Goal: Task Accomplishment & Management: Manage account settings

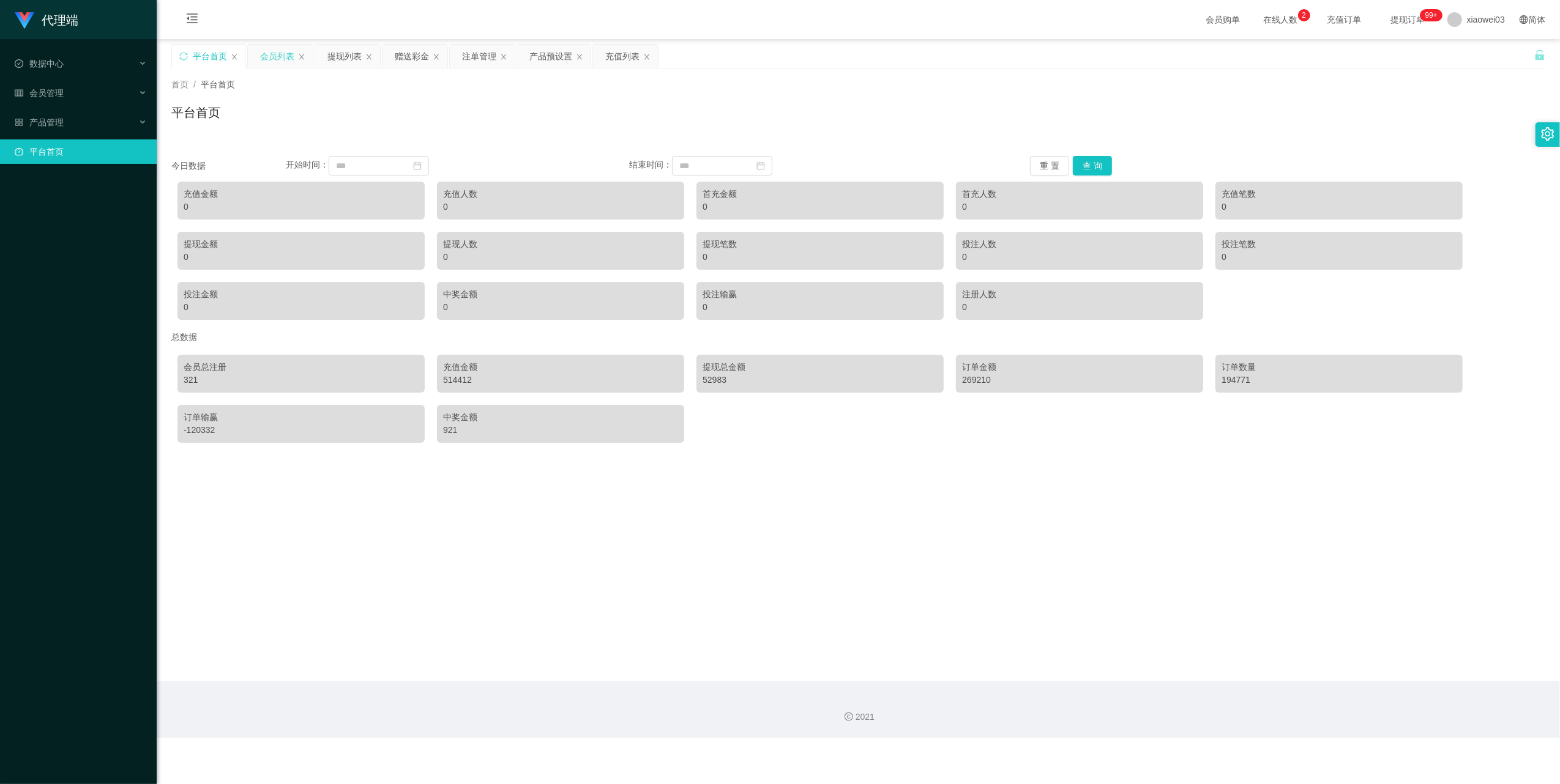
click at [268, 64] on div "会员列表" at bounding box center [277, 56] width 35 height 23
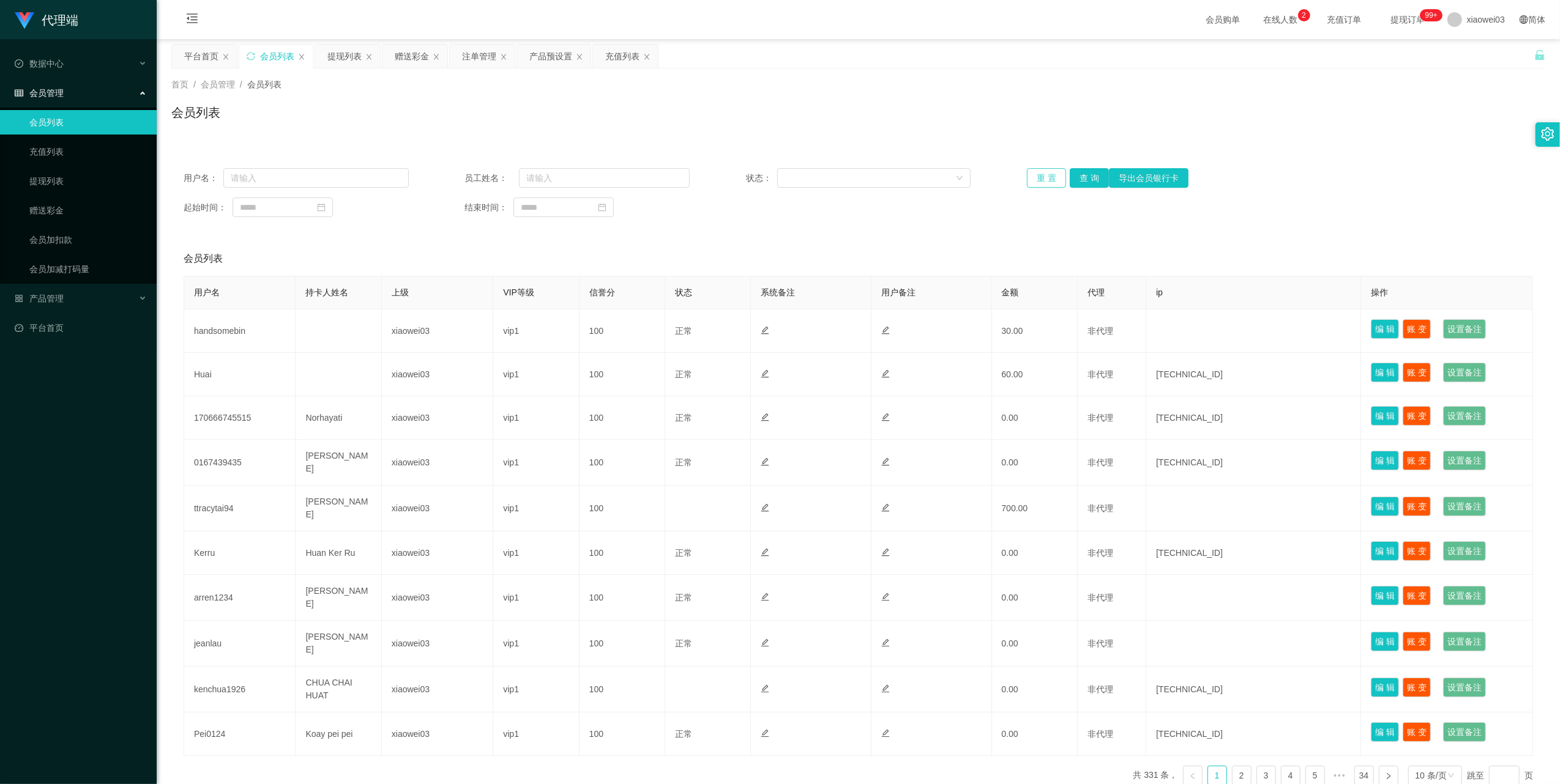
click at [1044, 173] on button "重 置" at bounding box center [1046, 178] width 39 height 20
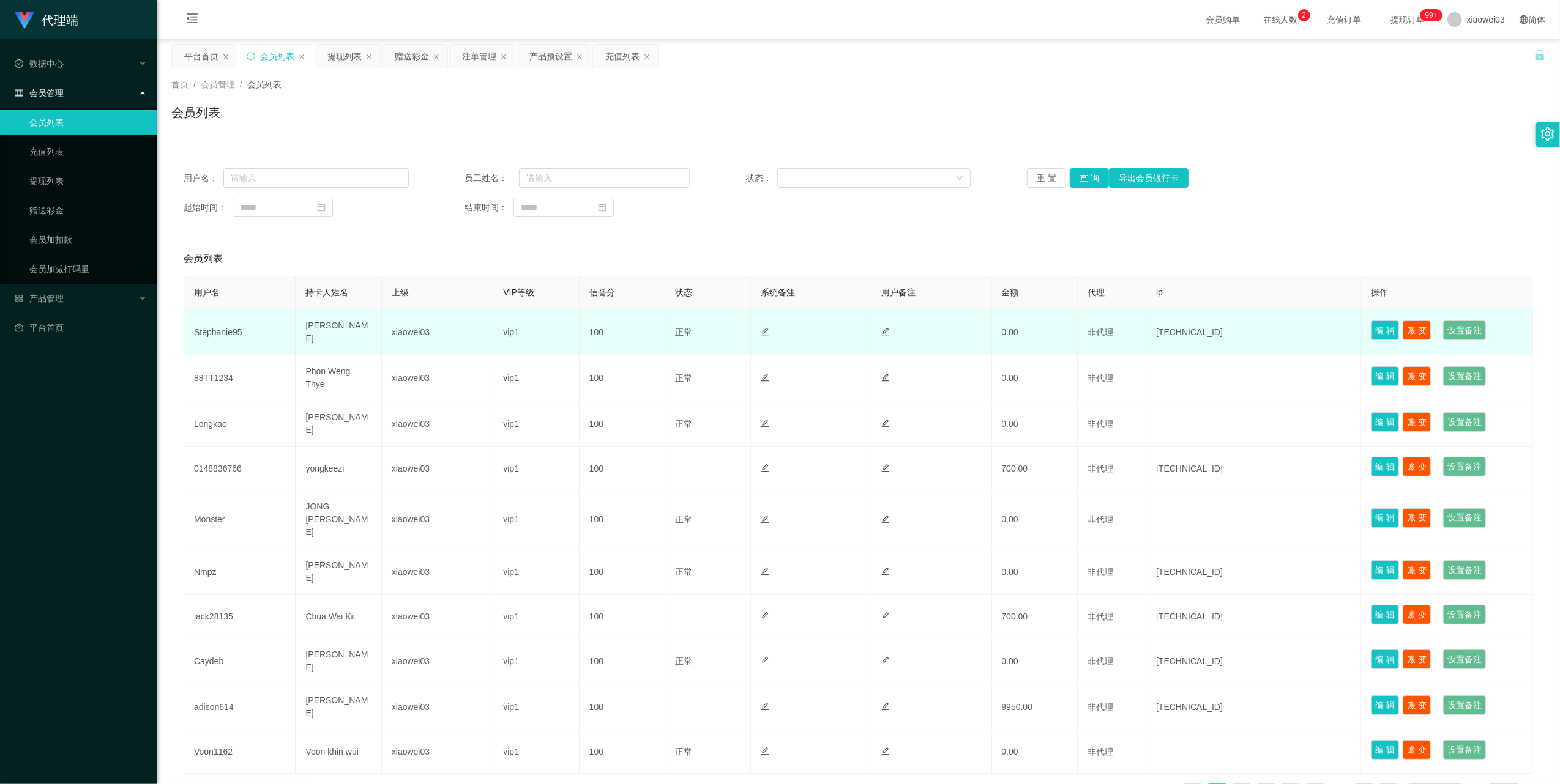
click at [214, 329] on td "Stephanie95" at bounding box center [240, 333] width 111 height 46
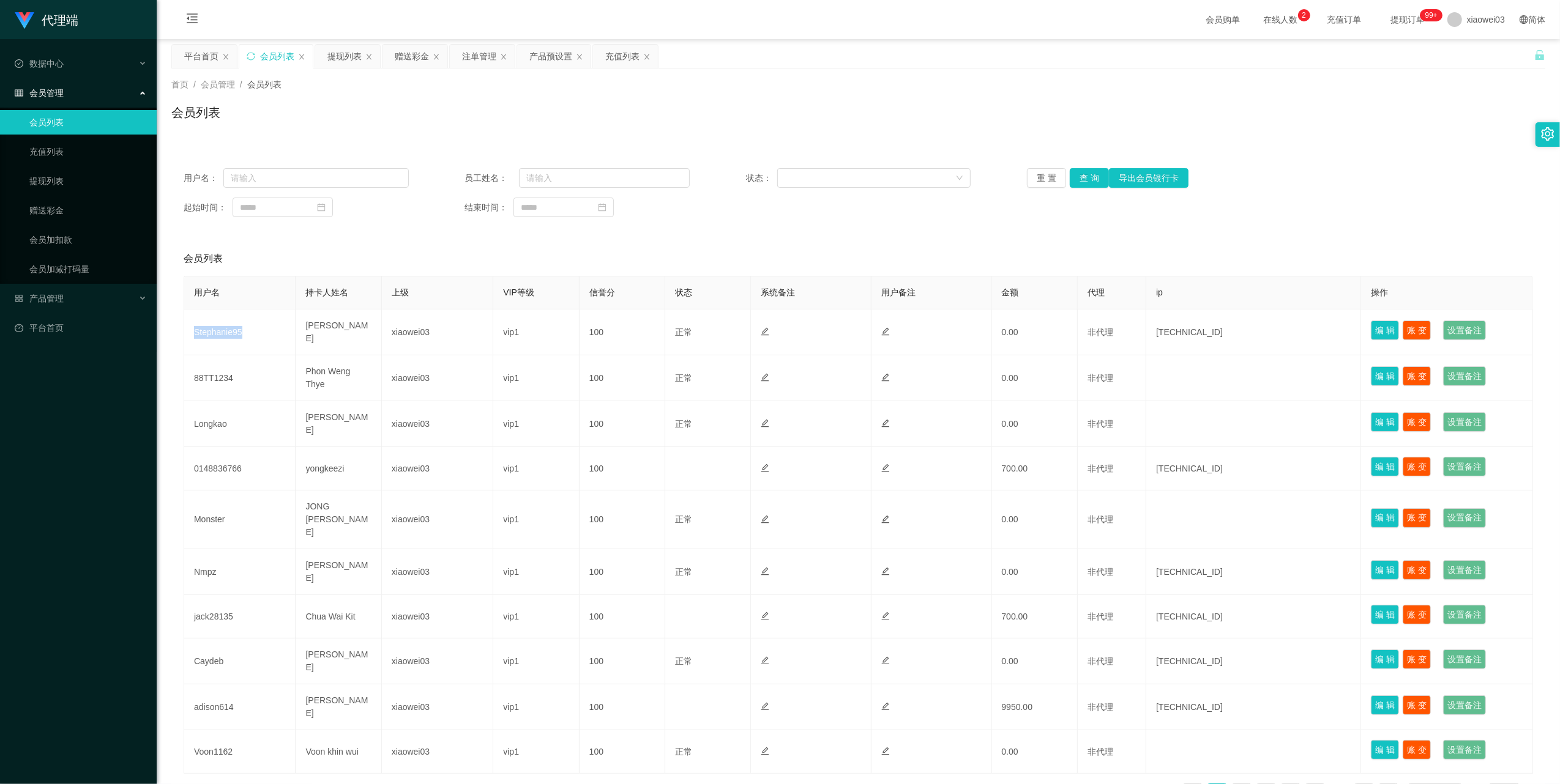
copy td "Stephanie95"
click at [1041, 175] on button "重 置" at bounding box center [1046, 178] width 39 height 20
click at [252, 52] on icon "图标: sync" at bounding box center [250, 56] width 8 height 8
click at [1036, 173] on button "重 置" at bounding box center [1046, 178] width 39 height 20
click at [1047, 172] on button "重 置" at bounding box center [1046, 178] width 39 height 20
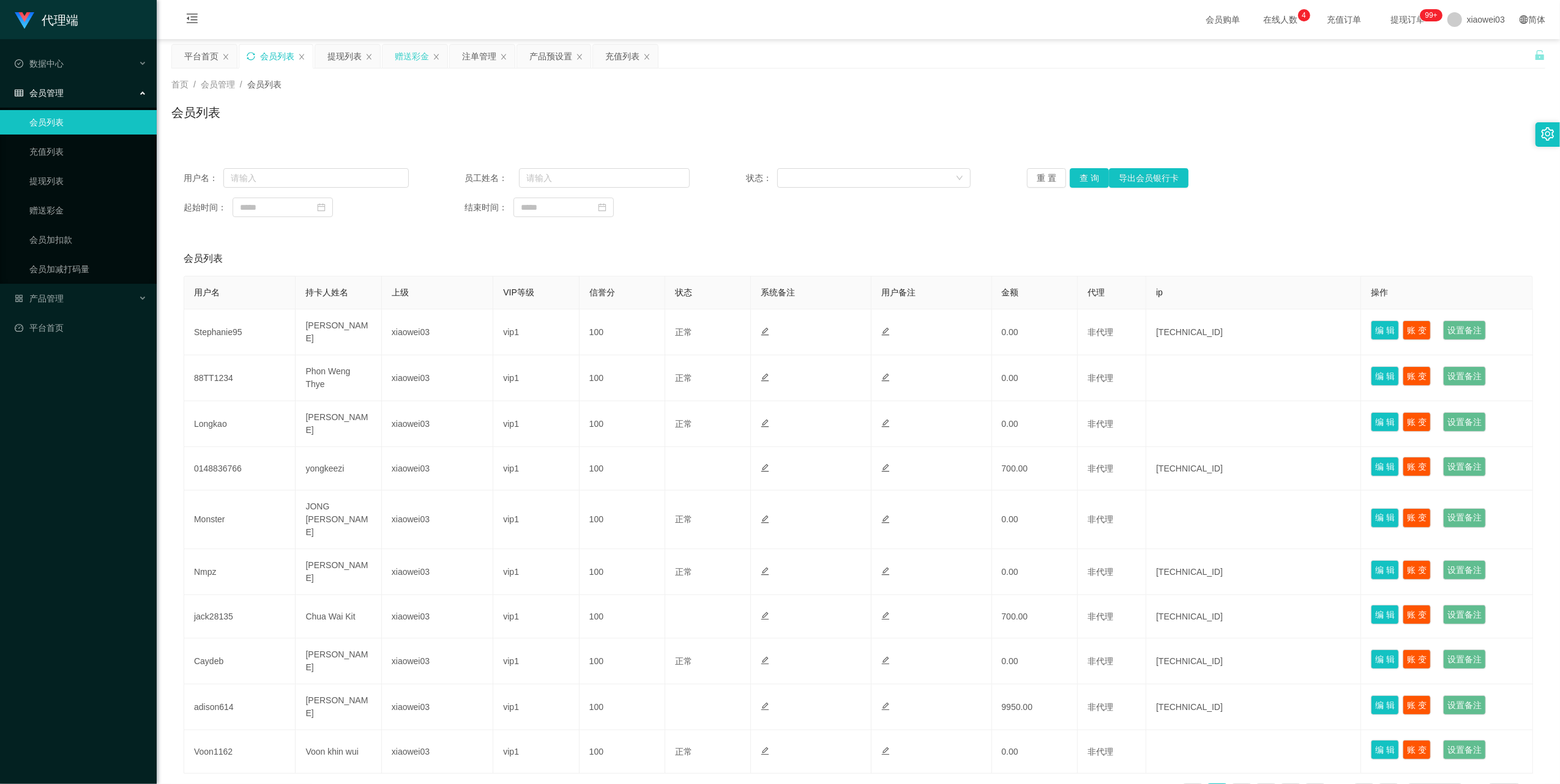
click at [401, 57] on div "赠送彩金" at bounding box center [412, 56] width 35 height 23
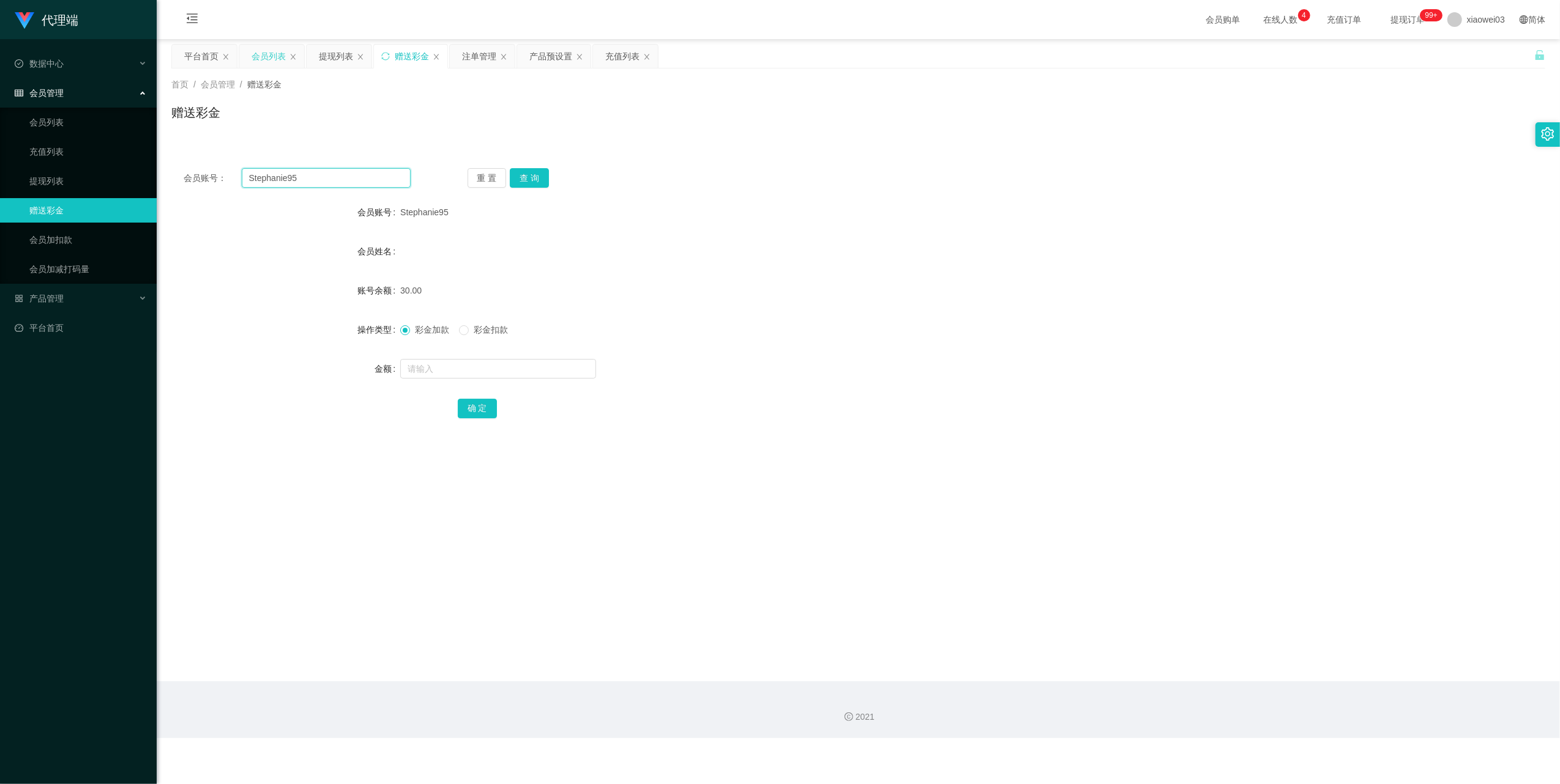
click at [379, 184] on input "Stephanie95" at bounding box center [326, 178] width 169 height 20
paste input "3344556677"
type input "3344556677"
drag, startPoint x: 539, startPoint y: 176, endPoint x: 542, endPoint y: 200, distance: 24.2
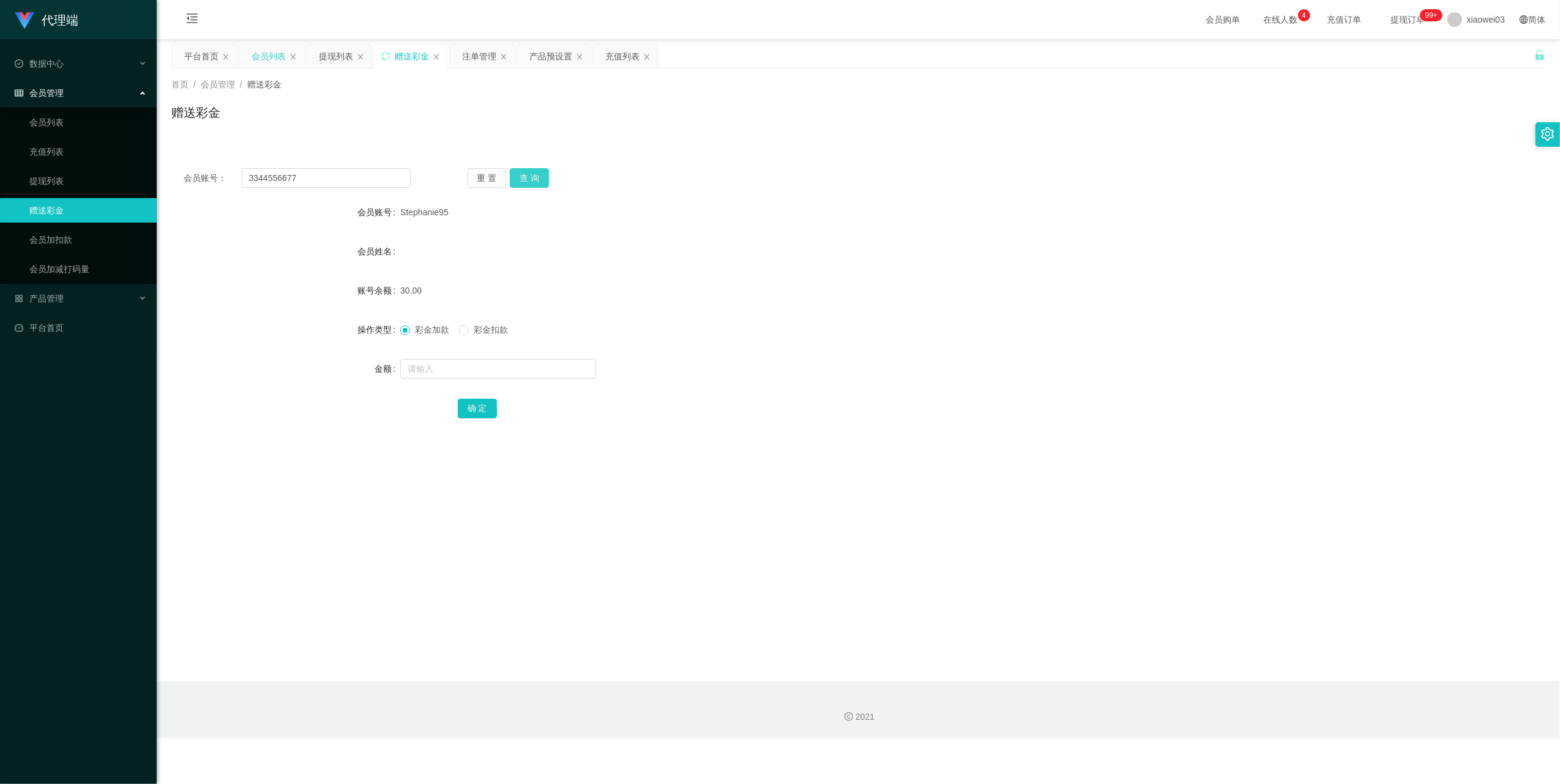
click at [539, 176] on button "查 询" at bounding box center [529, 178] width 39 height 20
click at [502, 370] on input "text" at bounding box center [498, 368] width 196 height 20
type input "30"
click at [488, 398] on div "确 定" at bounding box center [858, 408] width 802 height 24
click at [479, 409] on button "确 定" at bounding box center [477, 409] width 39 height 20
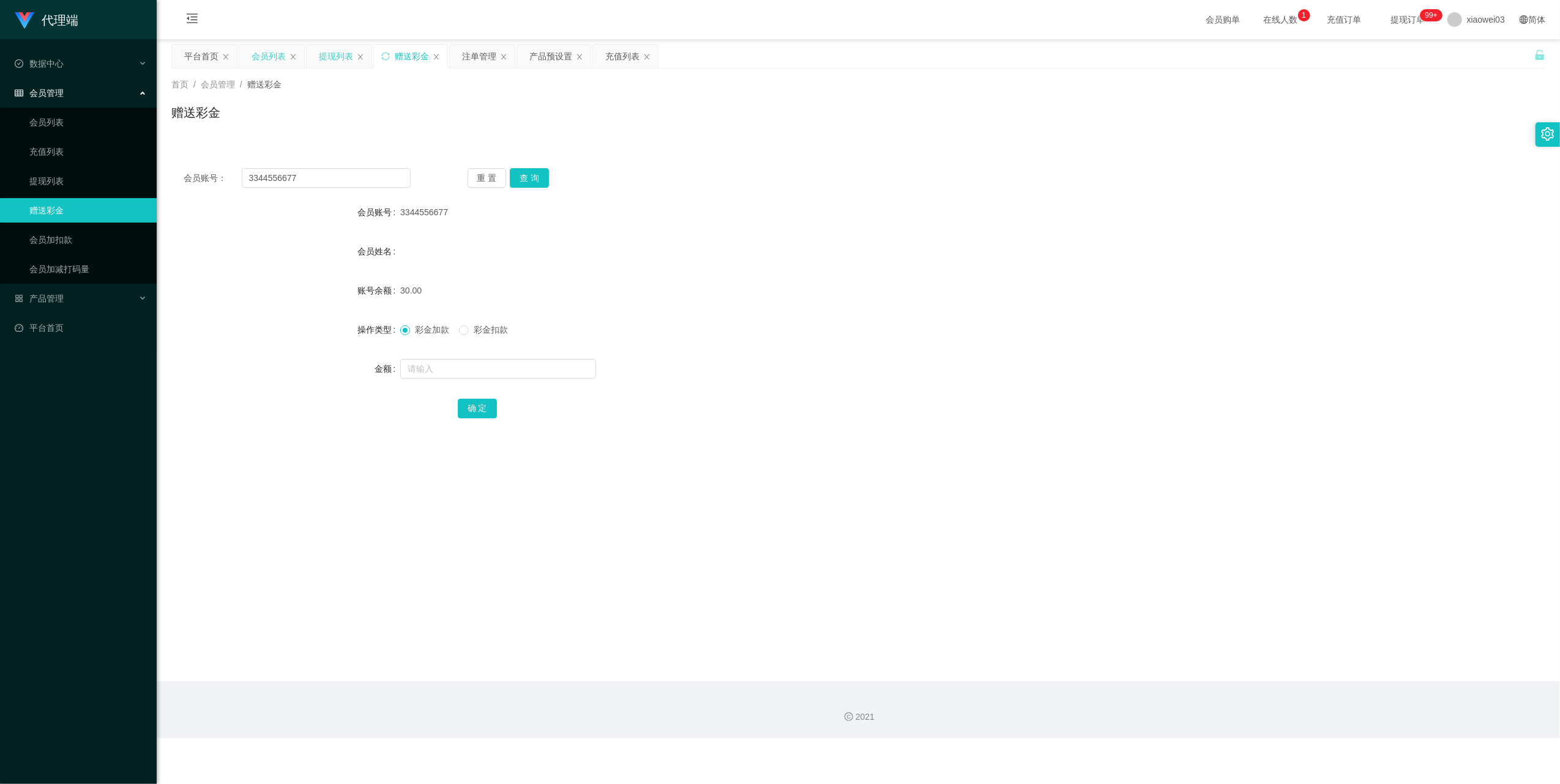
click at [344, 48] on div "提现列表" at bounding box center [336, 56] width 35 height 23
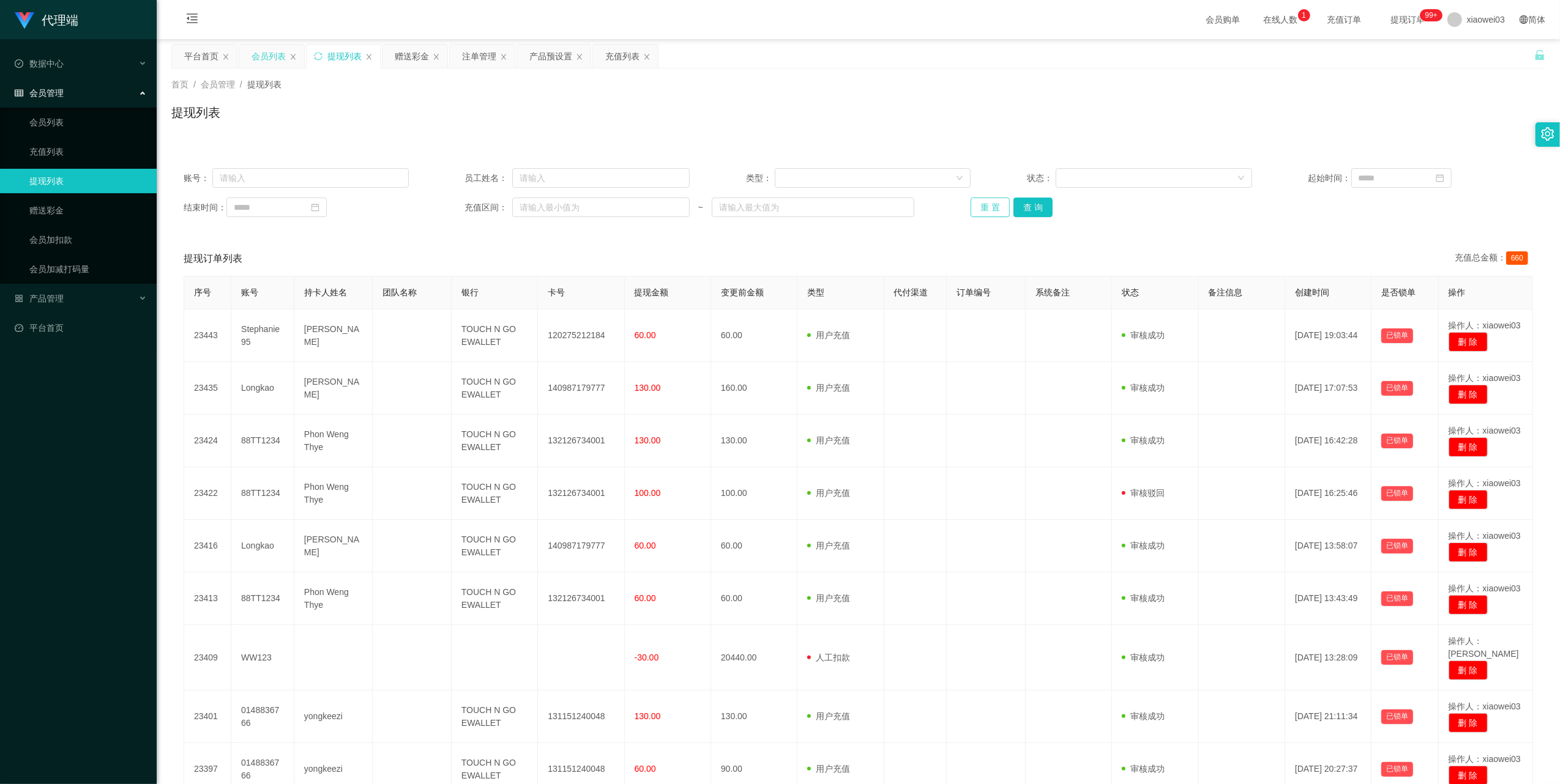
click at [979, 203] on button "重 置" at bounding box center [990, 207] width 39 height 20
click at [556, 63] on div "产品预设置" at bounding box center [550, 56] width 43 height 23
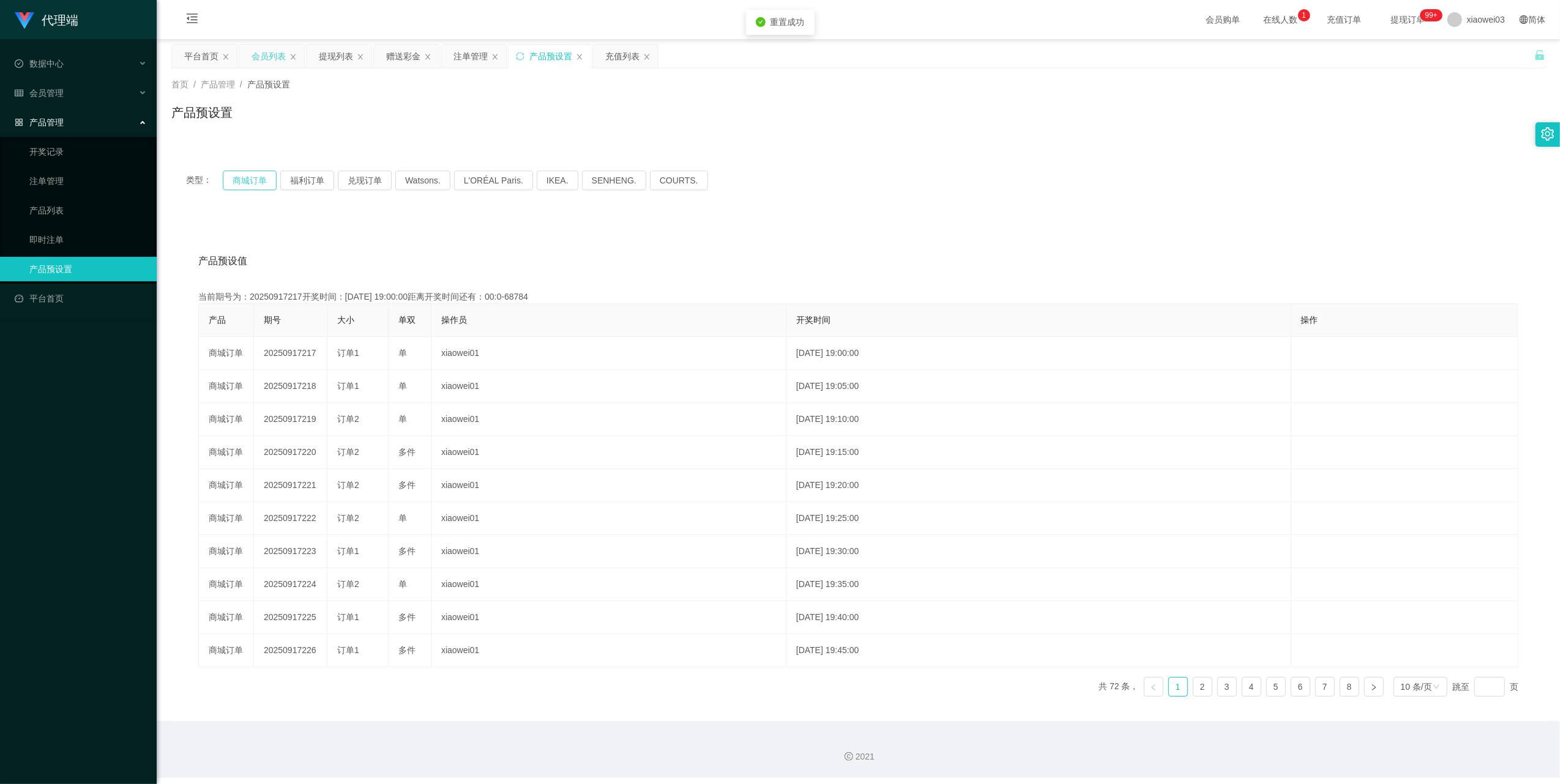
click at [256, 181] on button "商城订单" at bounding box center [250, 180] width 54 height 20
click at [250, 176] on button "商城订单" at bounding box center [250, 180] width 54 height 20
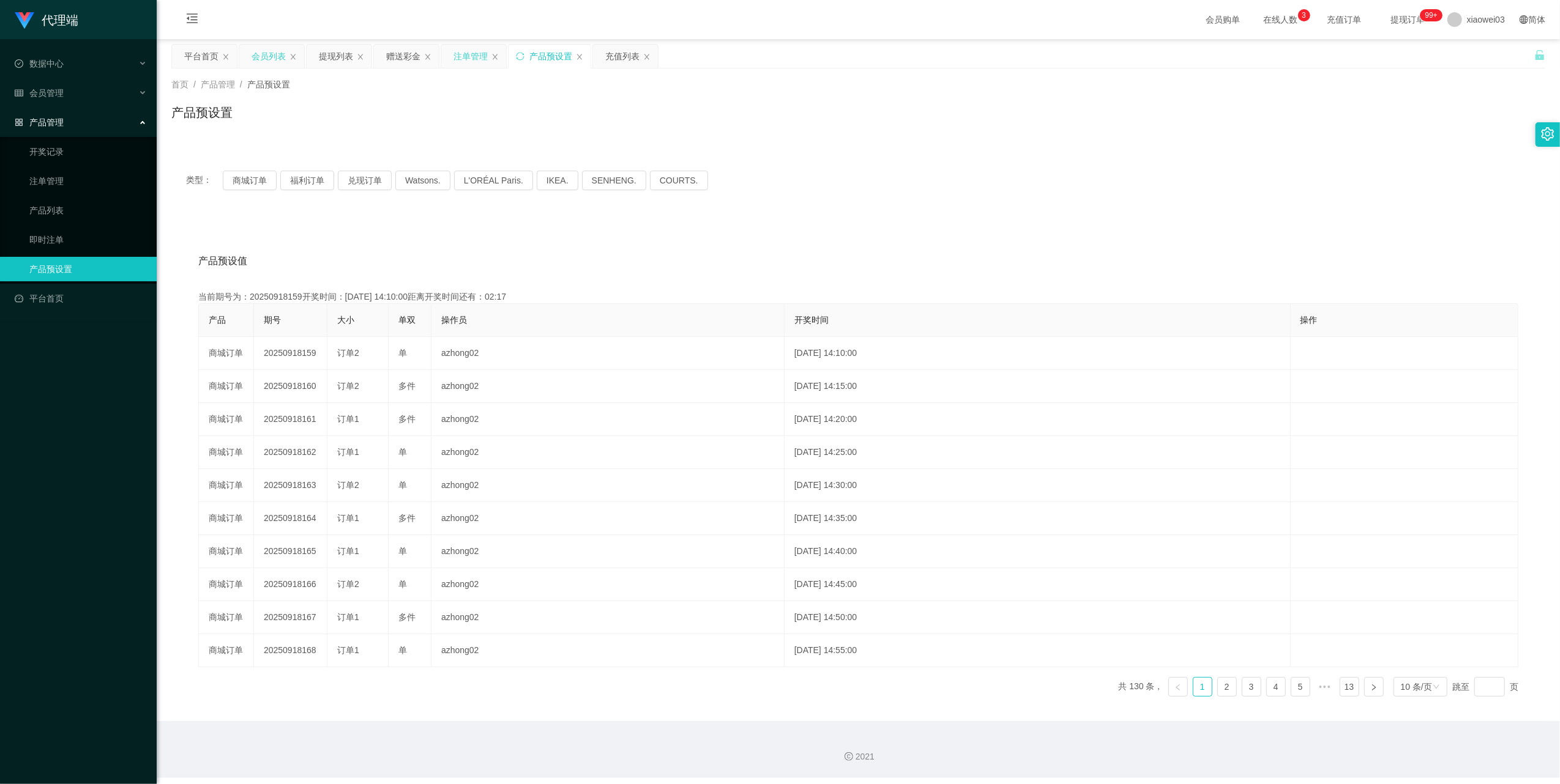
click at [475, 59] on div "注单管理" at bounding box center [471, 56] width 35 height 23
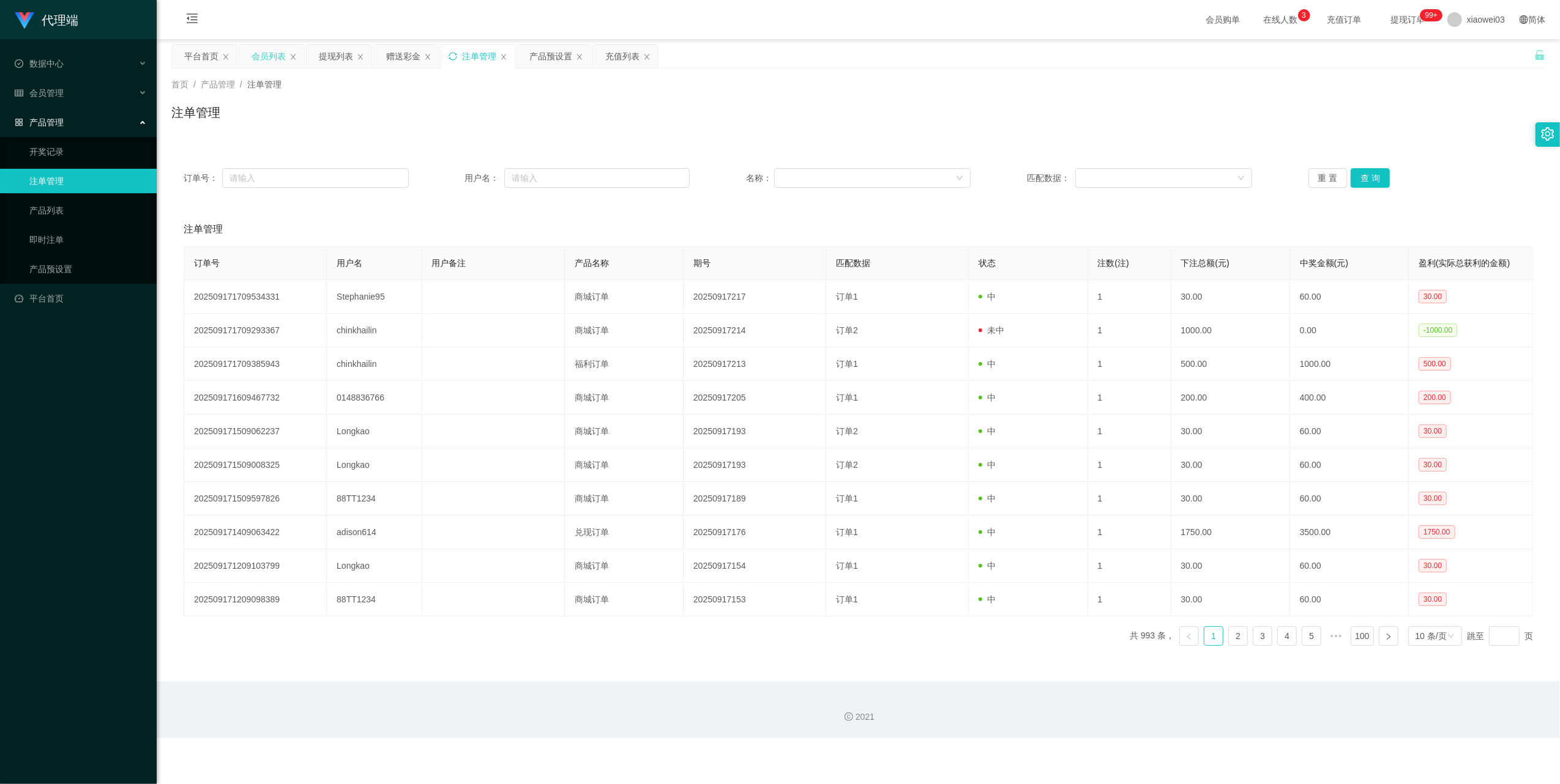
click at [453, 57] on icon "图标: sync" at bounding box center [452, 56] width 8 height 8
click at [1309, 178] on button "重 置" at bounding box center [1328, 178] width 39 height 20
click at [537, 59] on div "产品预设置" at bounding box center [550, 56] width 43 height 23
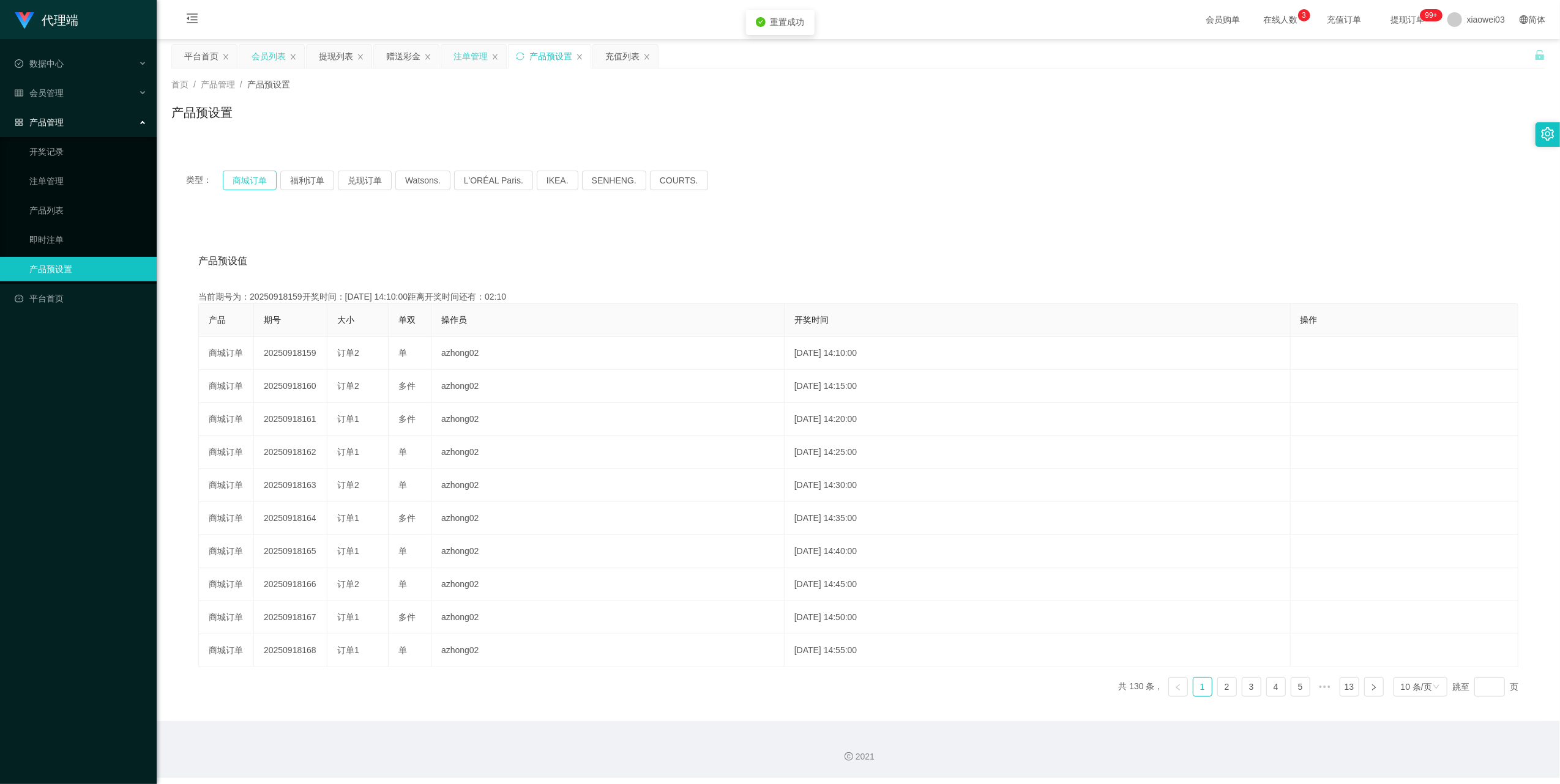
click at [257, 186] on button "商城订单" at bounding box center [250, 180] width 54 height 20
drag, startPoint x: 476, startPoint y: 58, endPoint x: 481, endPoint y: 74, distance: 16.8
click at [481, 74] on div "关闭左侧 关闭右侧 关闭其它 刷新页面 平台首页 会员列表 提现列表 赠送彩金 注单管理 产品预设置 充值列表 首页 / 产品管理 / 产品预设置 / 产品预…" at bounding box center [858, 382] width 1374 height 677
click at [524, 52] on icon "图标: sync" at bounding box center [520, 56] width 8 height 8
click at [238, 173] on button "商城订单" at bounding box center [250, 180] width 54 height 20
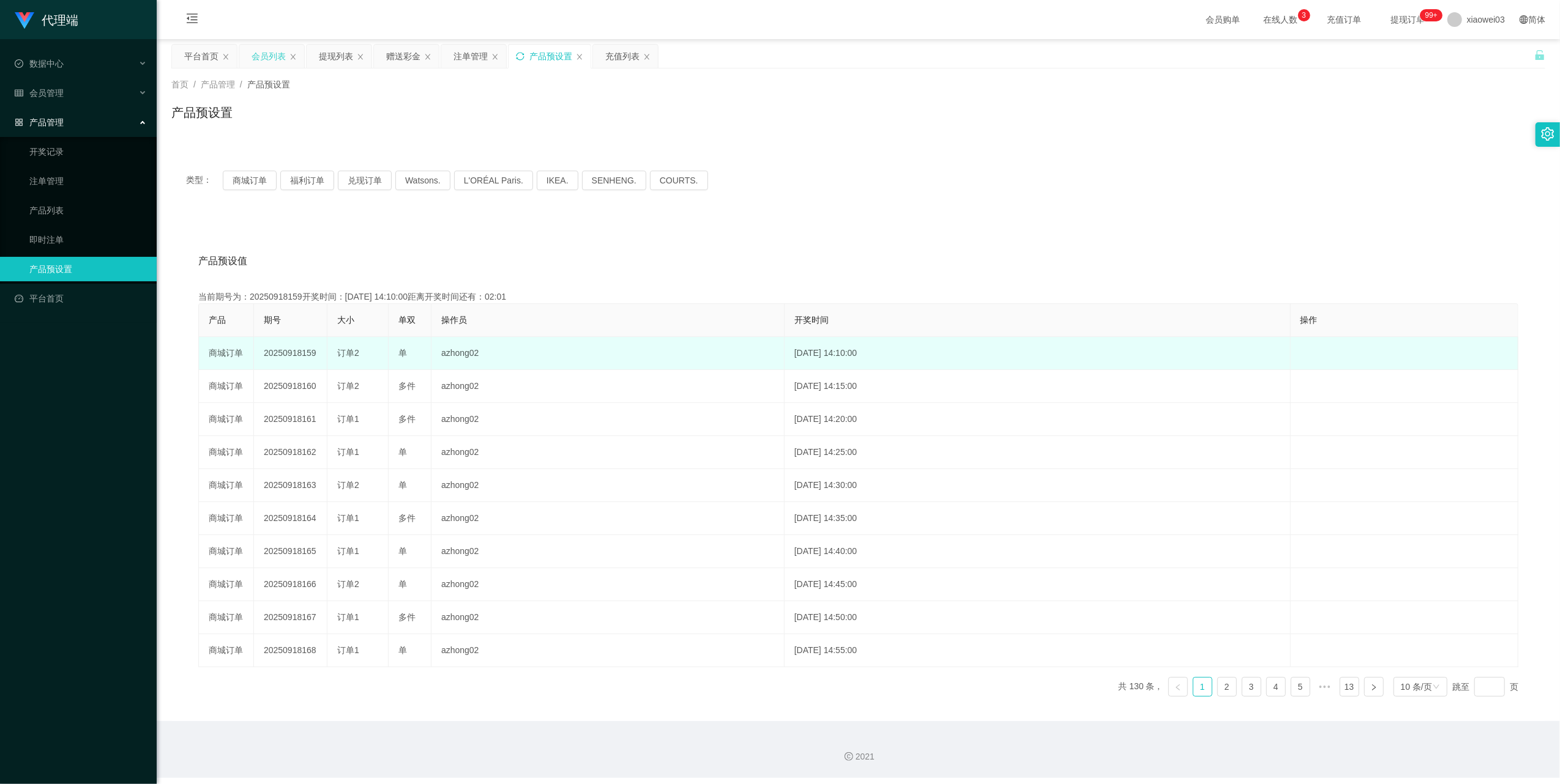
click at [285, 358] on td "20250918159" at bounding box center [291, 354] width 74 height 33
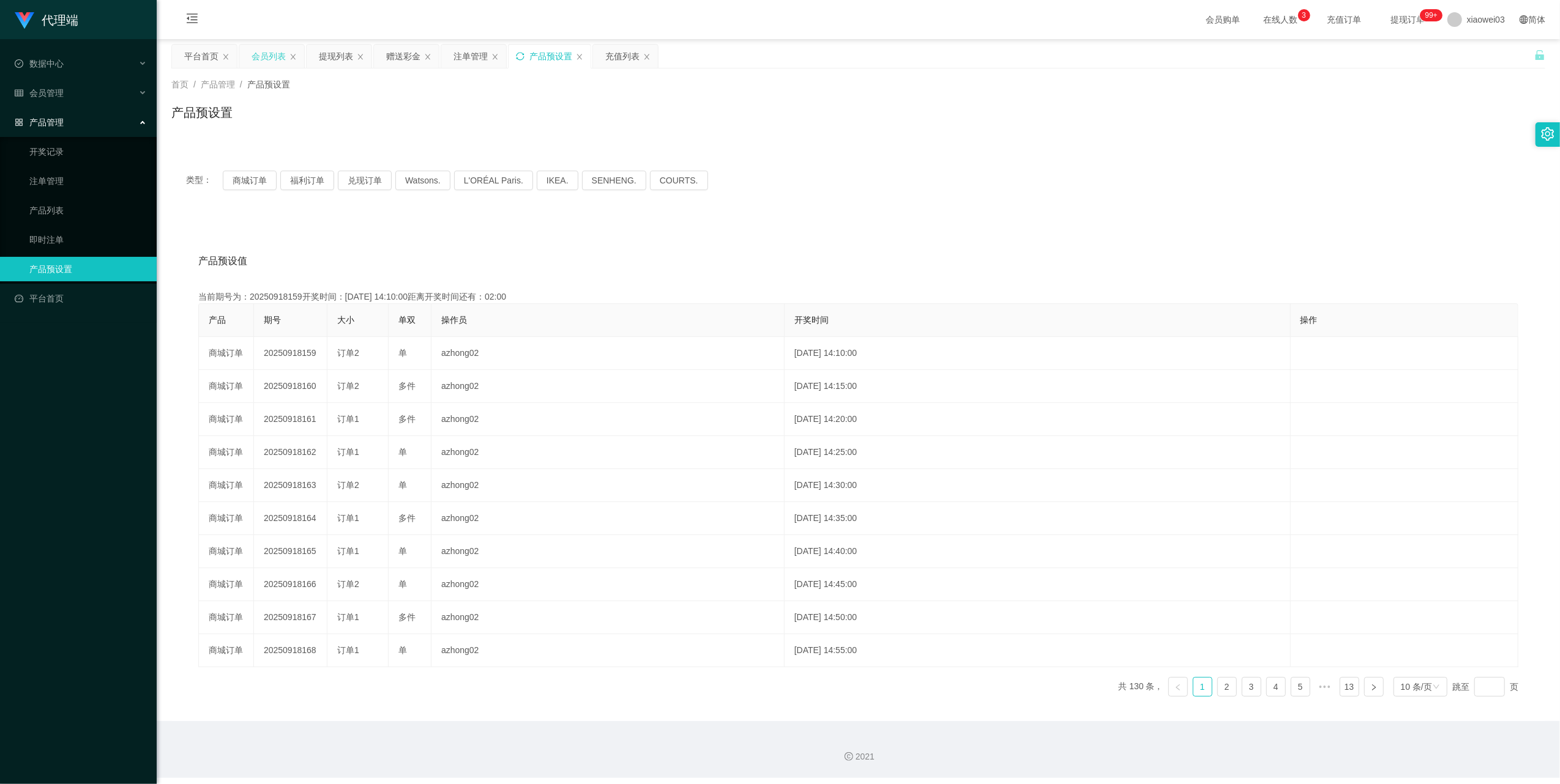
copy td "20250918159"
click at [475, 56] on div "注单管理" at bounding box center [471, 56] width 35 height 23
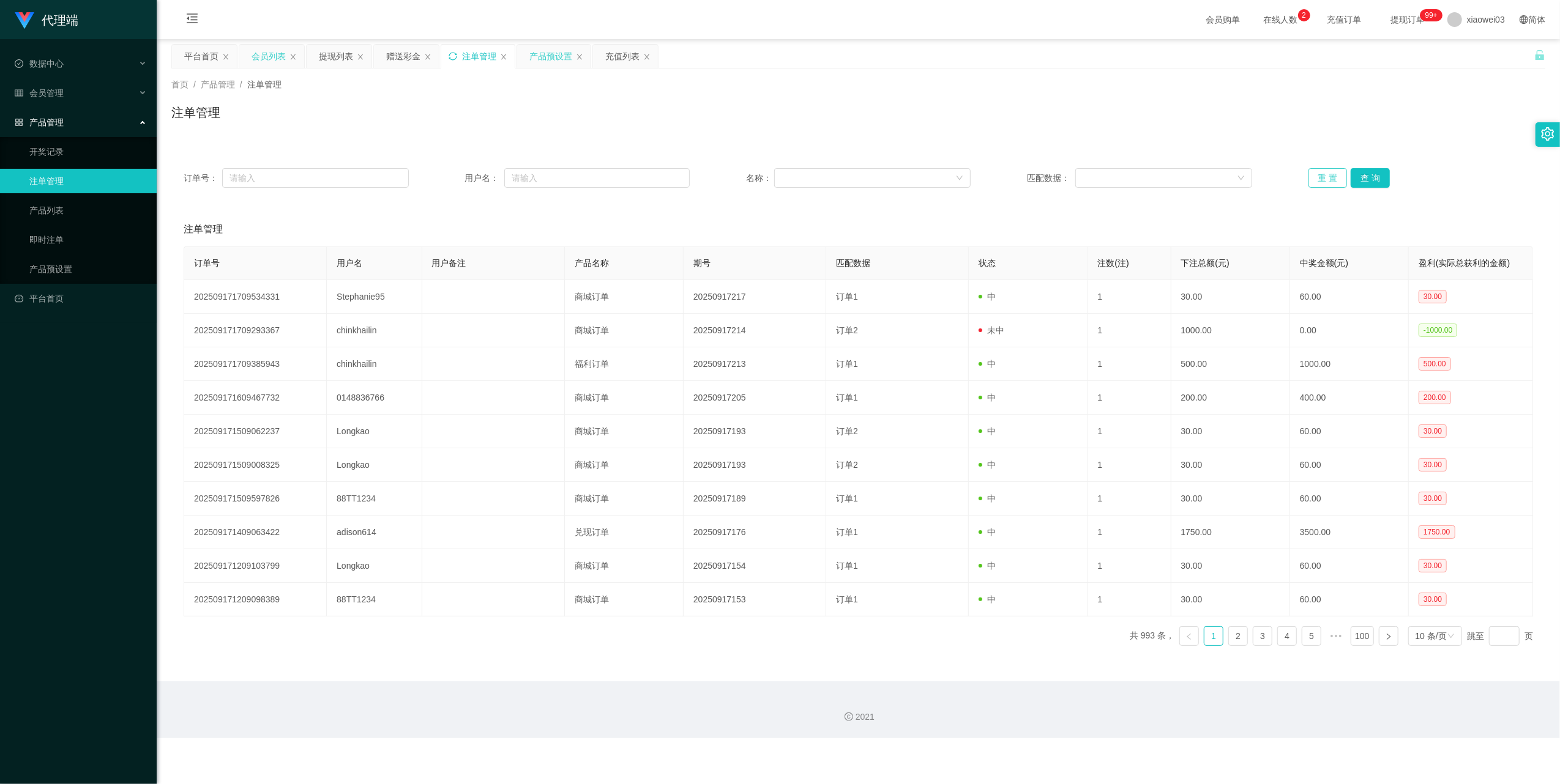
click at [1335, 174] on button "重 置" at bounding box center [1328, 178] width 39 height 20
click at [1328, 175] on button "重 置" at bounding box center [1328, 178] width 39 height 20
click at [539, 52] on div "产品预设置" at bounding box center [550, 56] width 43 height 23
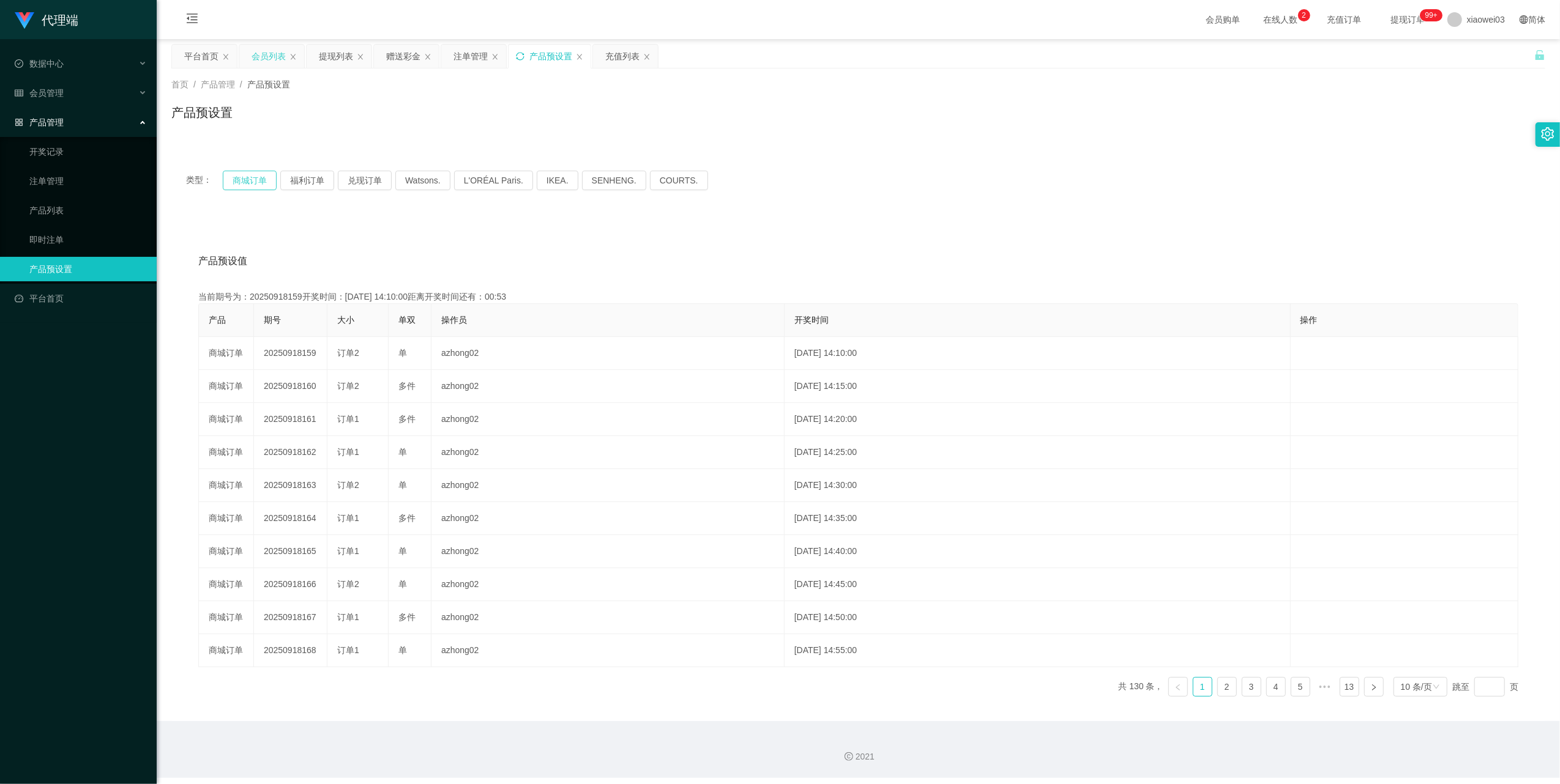
click at [244, 184] on button "商城订单" at bounding box center [250, 180] width 54 height 20
click at [524, 56] on icon "图标: sync" at bounding box center [520, 56] width 8 height 8
click at [460, 59] on div "注单管理" at bounding box center [471, 56] width 35 height 23
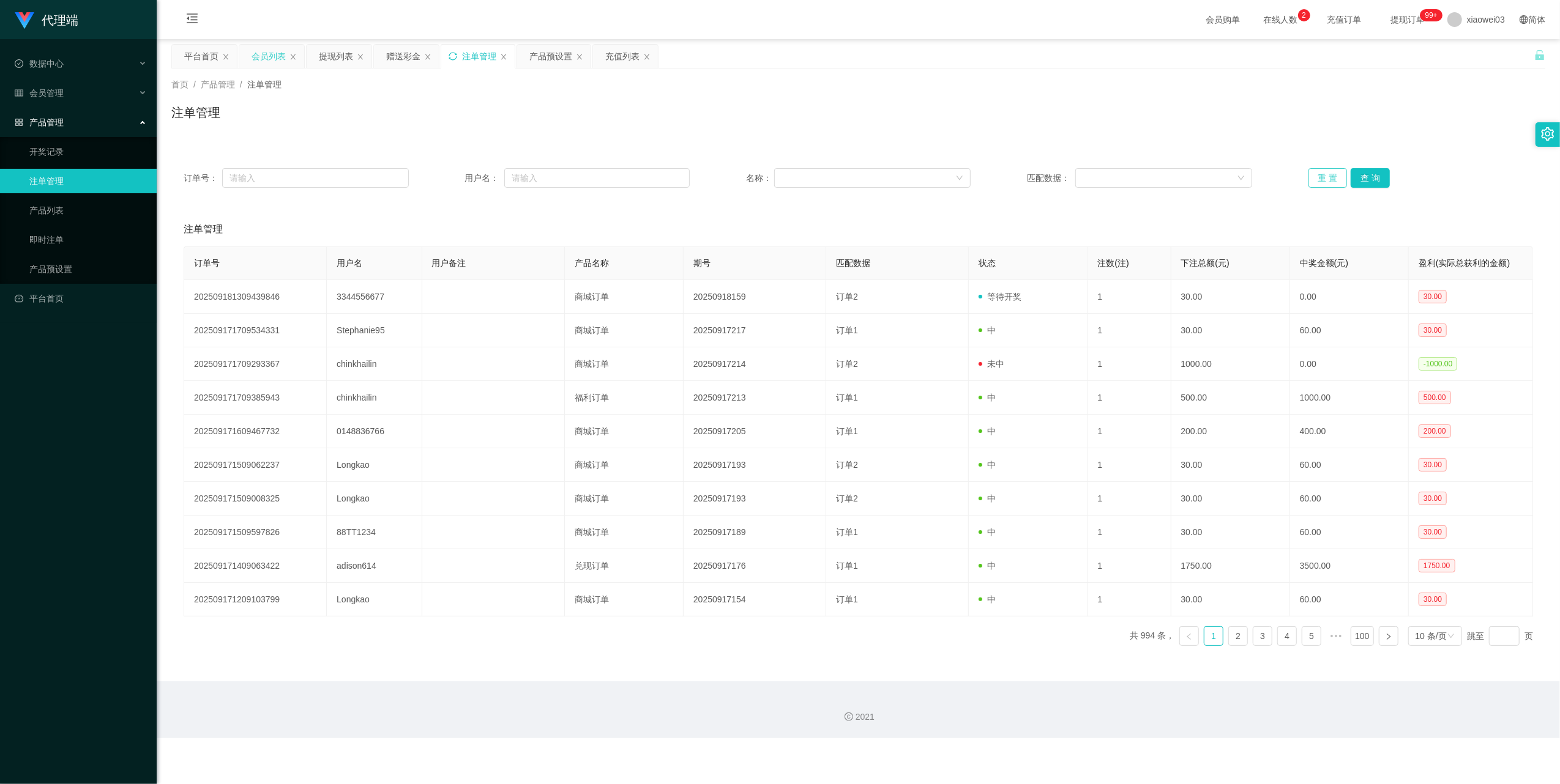
click at [1317, 179] on button "重 置" at bounding box center [1328, 178] width 39 height 20
click at [312, 52] on div "提现列表" at bounding box center [338, 56] width 65 height 23
click at [344, 52] on div "提现列表" at bounding box center [336, 56] width 35 height 23
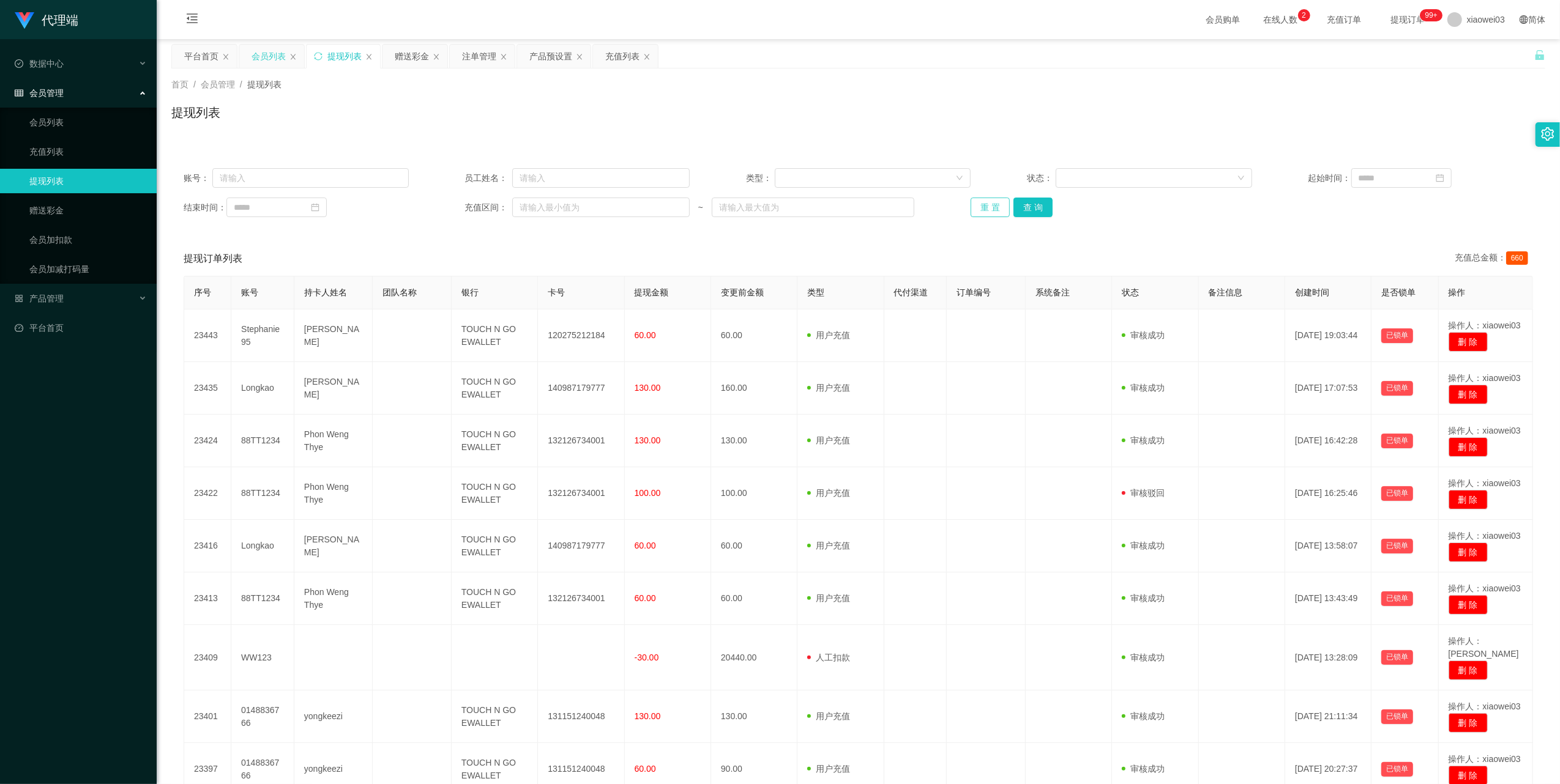
click at [985, 203] on button "重 置" at bounding box center [990, 207] width 39 height 20
click at [980, 209] on button "重 置" at bounding box center [990, 207] width 39 height 20
click at [991, 204] on button "重 置" at bounding box center [990, 207] width 39 height 20
click at [984, 211] on button "重 置" at bounding box center [990, 207] width 39 height 20
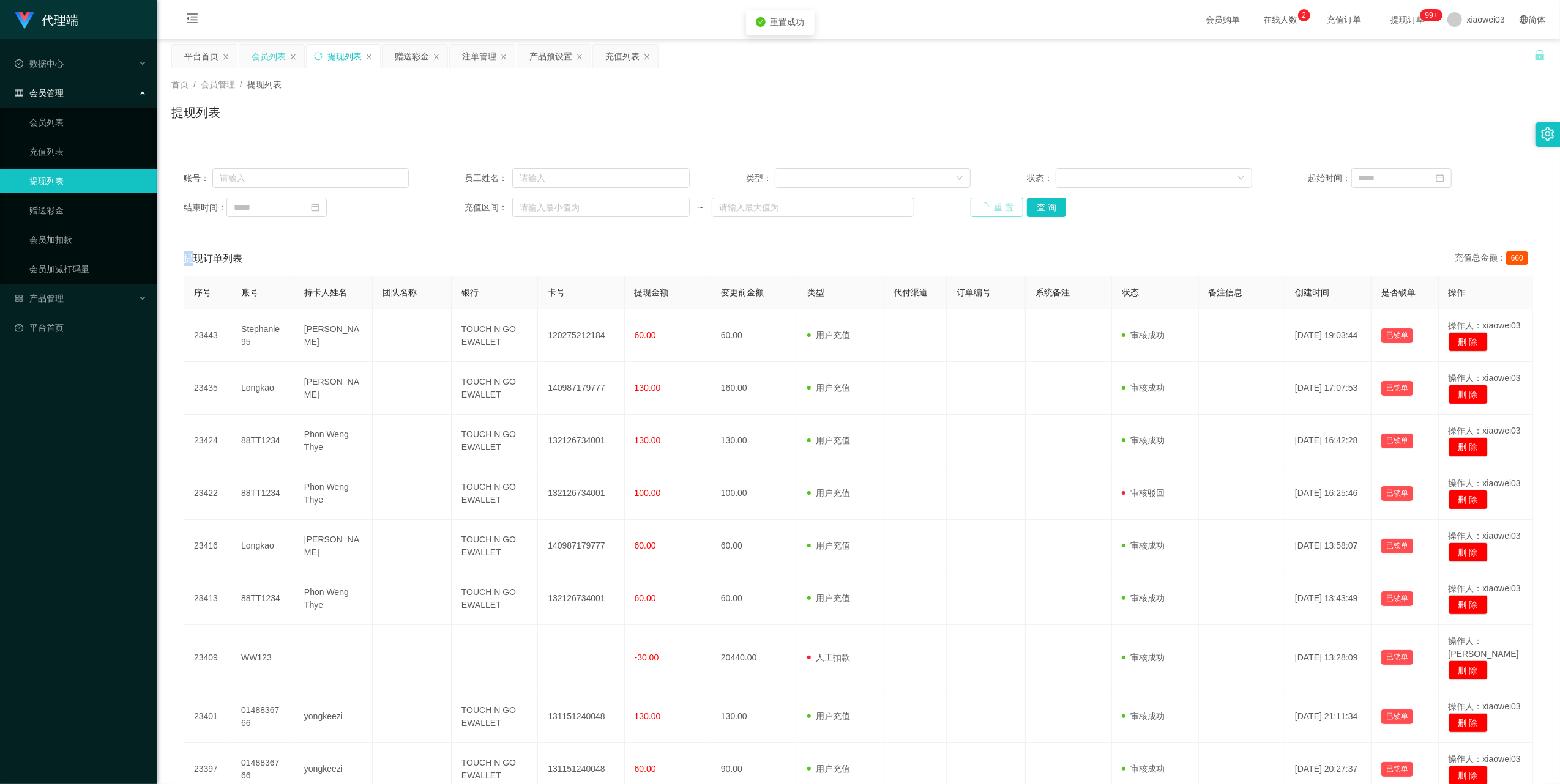
click at [984, 211] on div "重 置 查 询" at bounding box center [1083, 207] width 225 height 20
click at [318, 57] on icon "图标: sync" at bounding box center [318, 56] width 8 height 8
click at [982, 212] on button "重 置" at bounding box center [990, 207] width 39 height 20
click at [269, 58] on div "会员列表" at bounding box center [269, 56] width 35 height 23
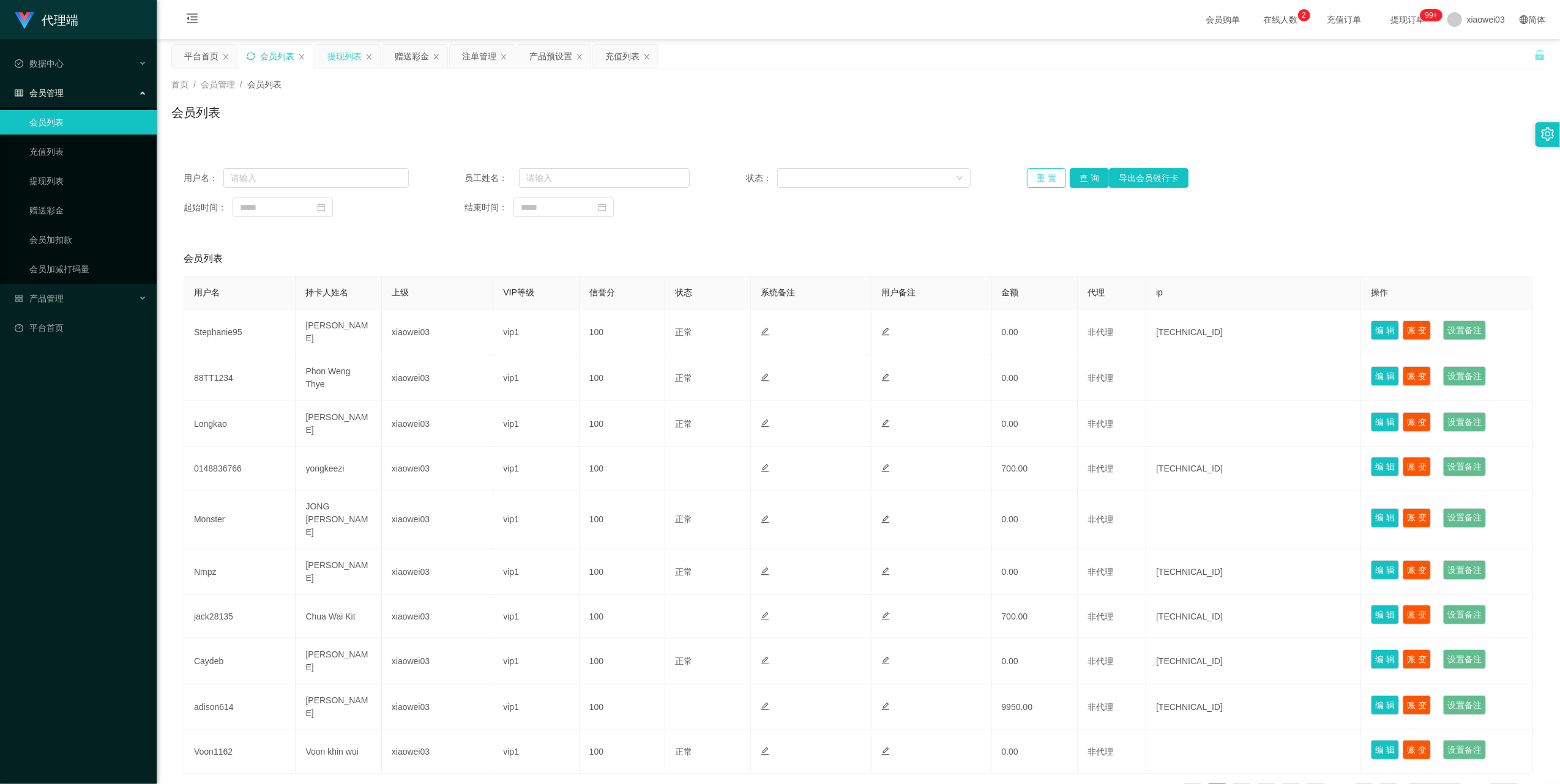
click at [1046, 179] on button "重 置" at bounding box center [1046, 178] width 39 height 20
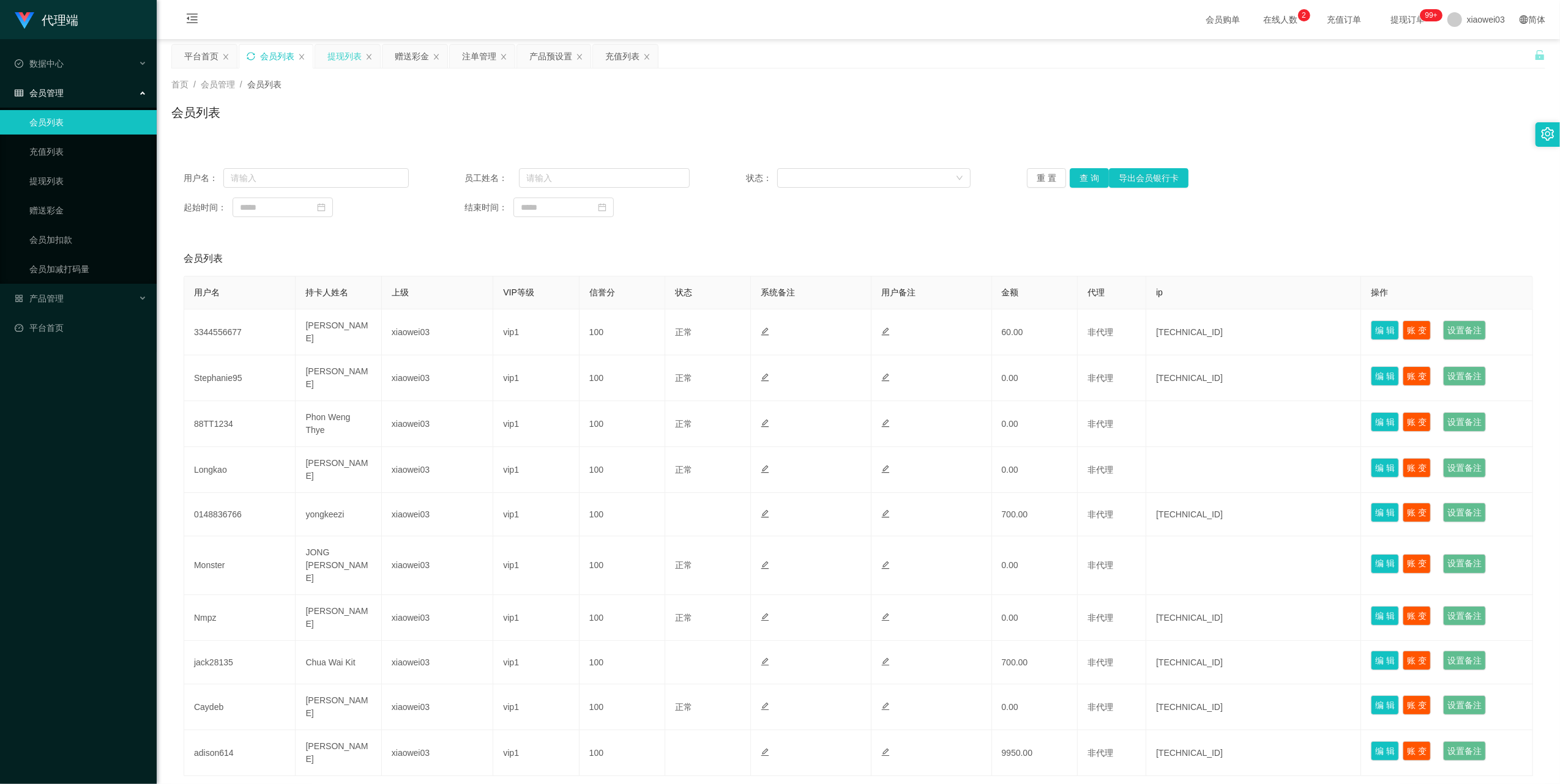
click at [338, 49] on div "提现列表" at bounding box center [345, 56] width 35 height 23
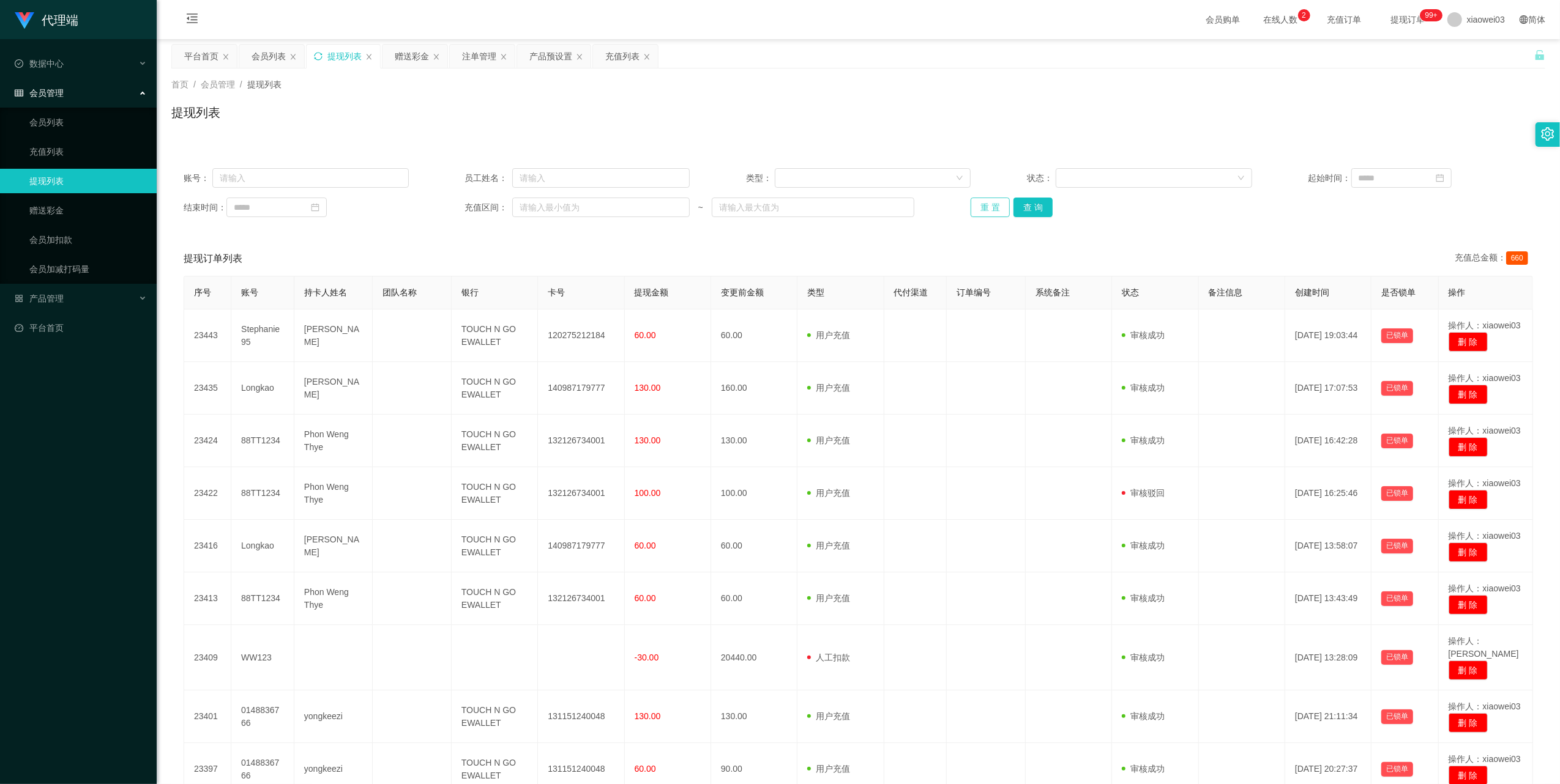
click at [987, 202] on button "重 置" at bounding box center [990, 207] width 39 height 20
click at [321, 54] on icon "图标: sync" at bounding box center [318, 56] width 8 height 8
click at [995, 208] on button "重 置" at bounding box center [990, 207] width 39 height 20
click at [992, 198] on button "重 置" at bounding box center [990, 207] width 39 height 20
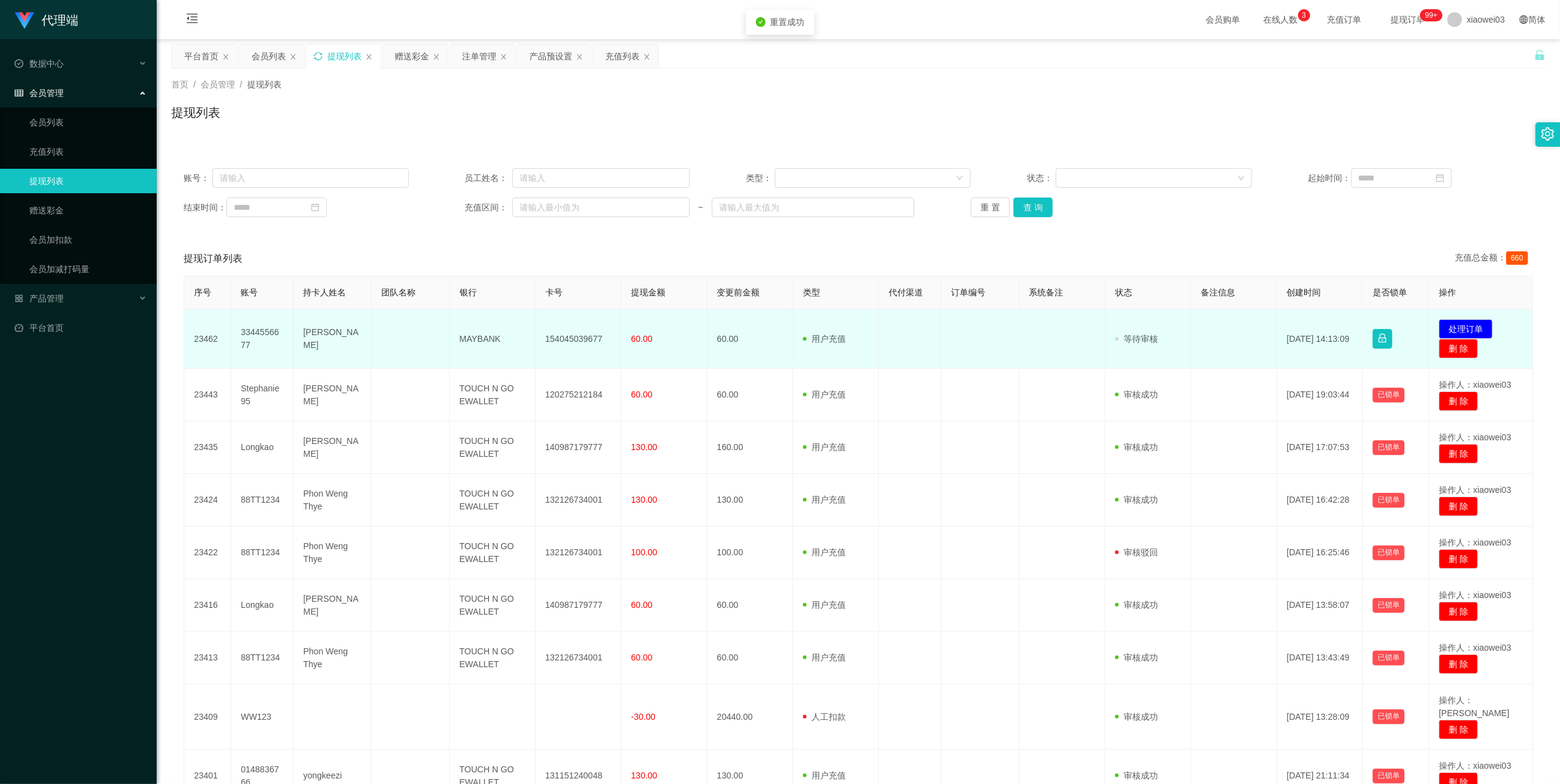
click at [587, 338] on td "154045039677" at bounding box center [578, 339] width 86 height 59
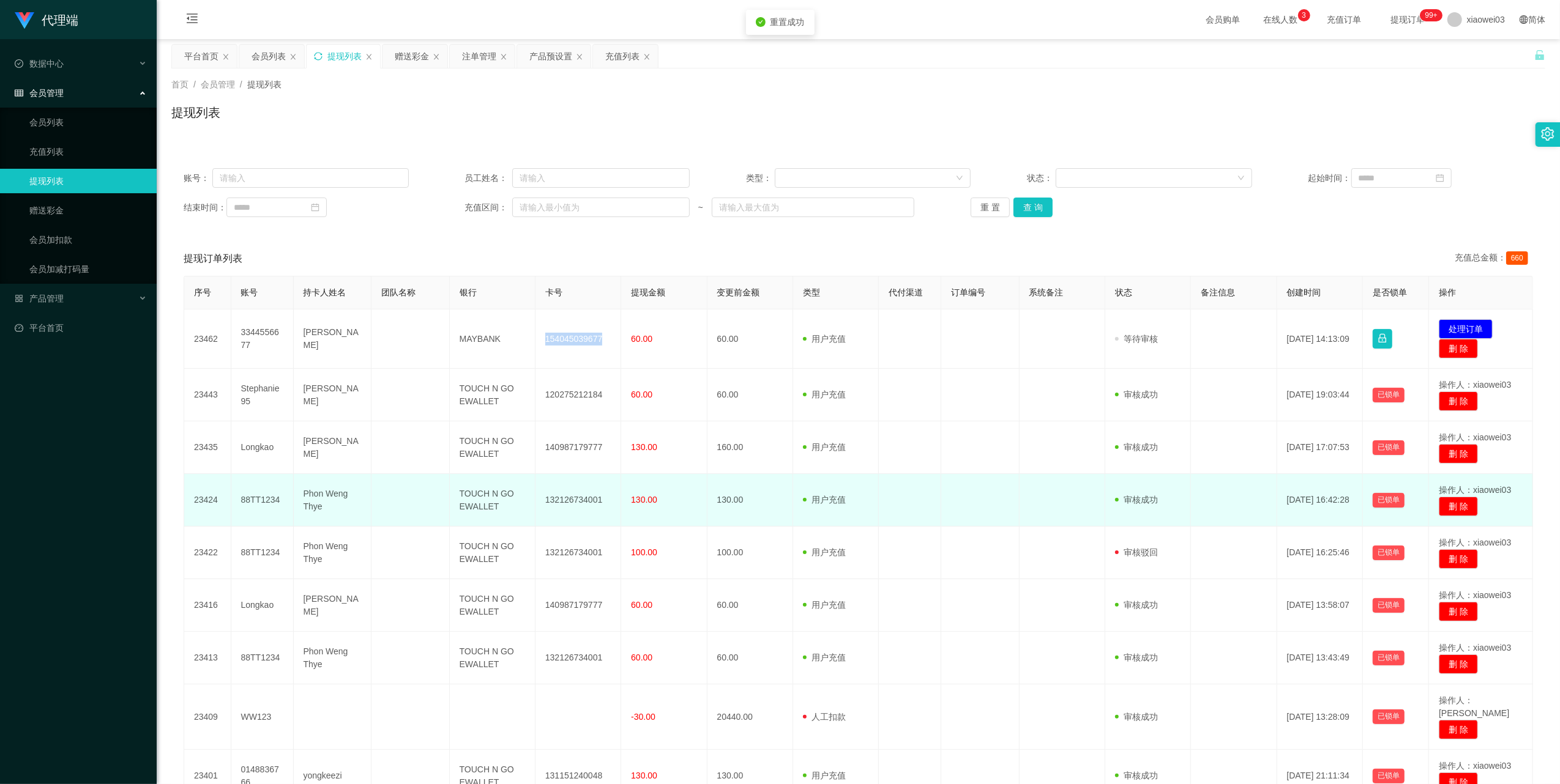
copy td "154045039677"
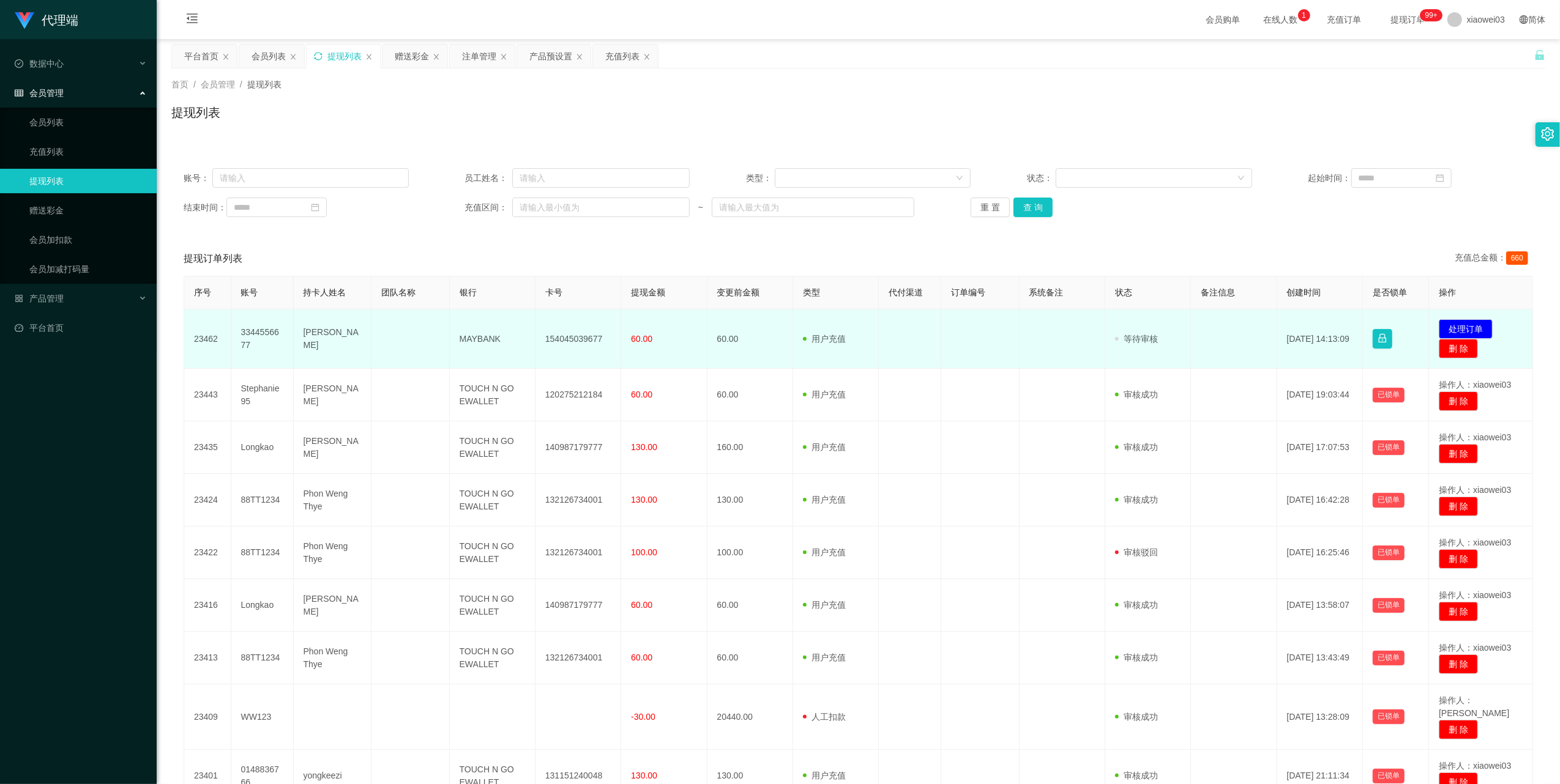
click at [480, 335] on td "MAYBANK" at bounding box center [493, 339] width 86 height 59
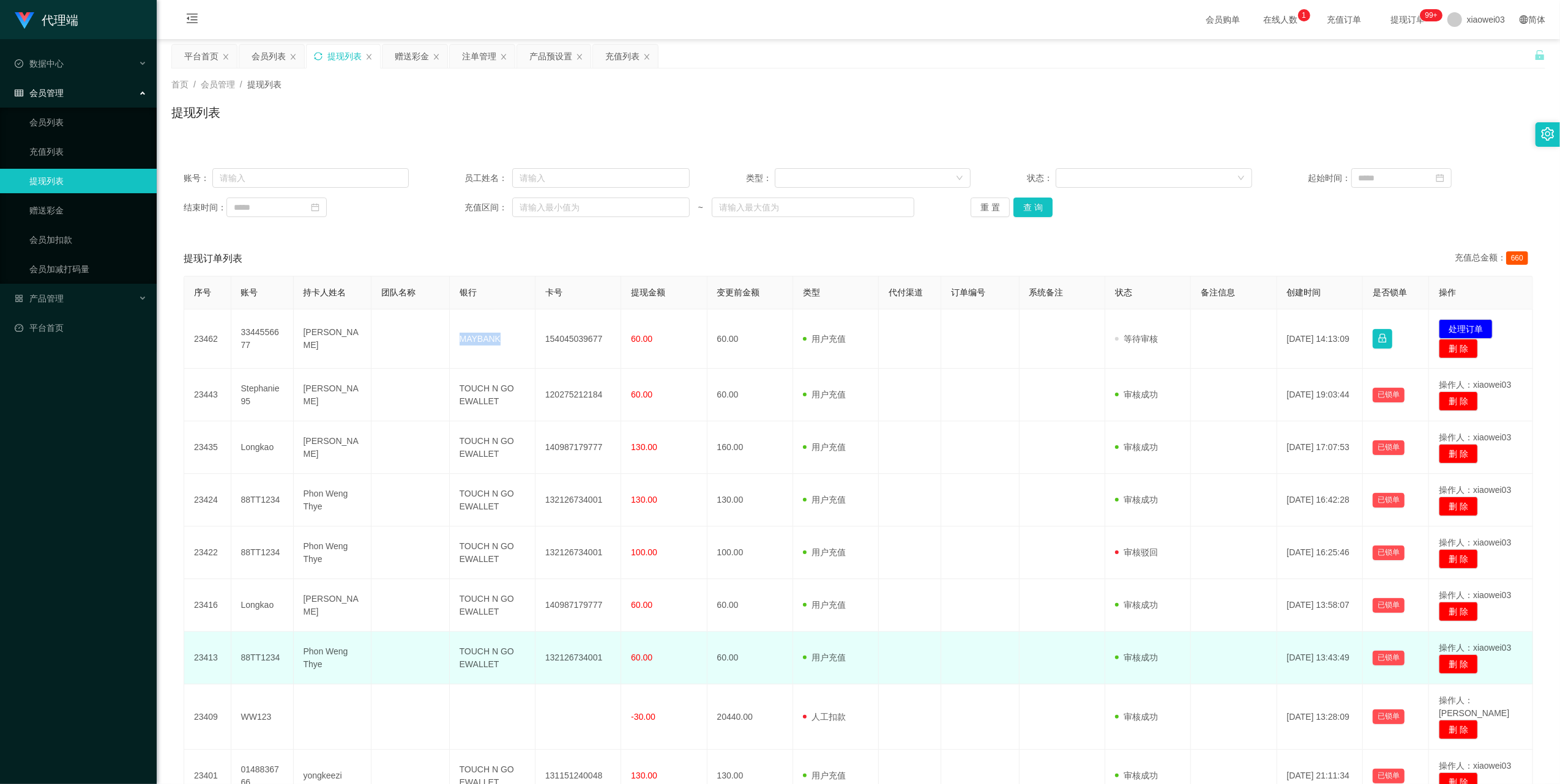
copy td "MAYBANK"
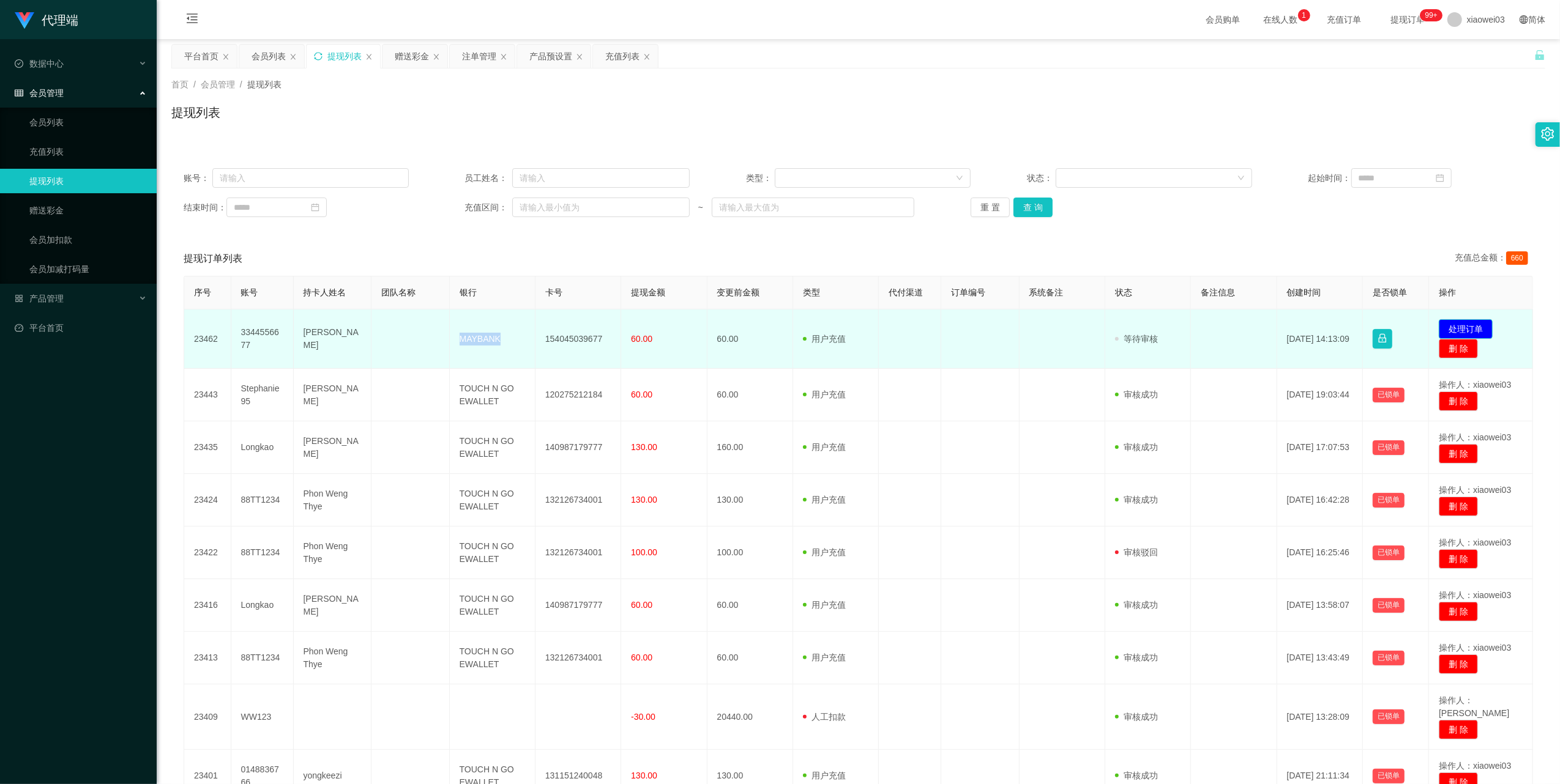
click at [1459, 322] on button "处理订单" at bounding box center [1466, 329] width 54 height 20
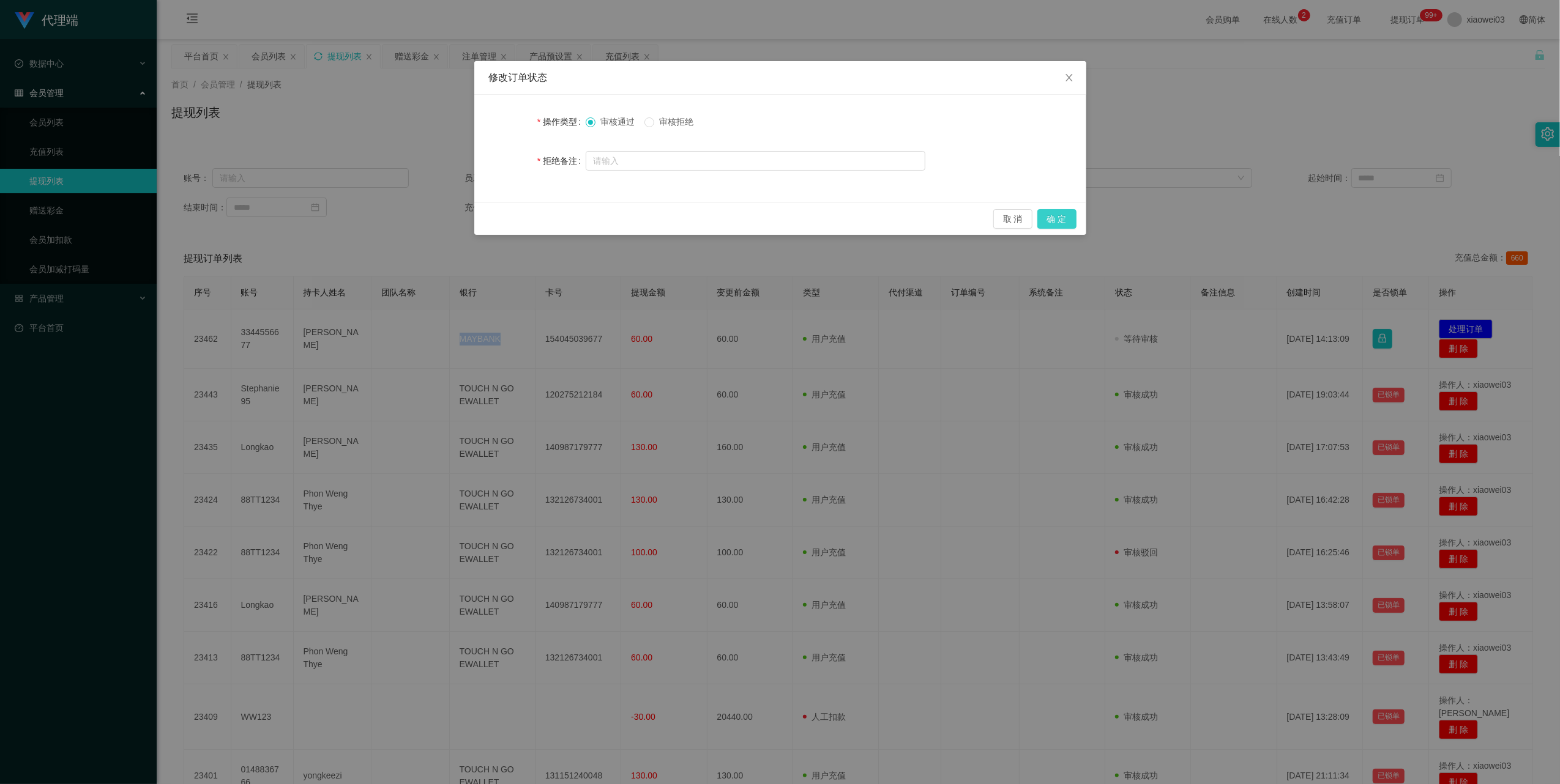
click at [1067, 216] on button "确 定" at bounding box center [1056, 219] width 39 height 20
